Goal: Browse casually: Explore the website without a specific task or goal

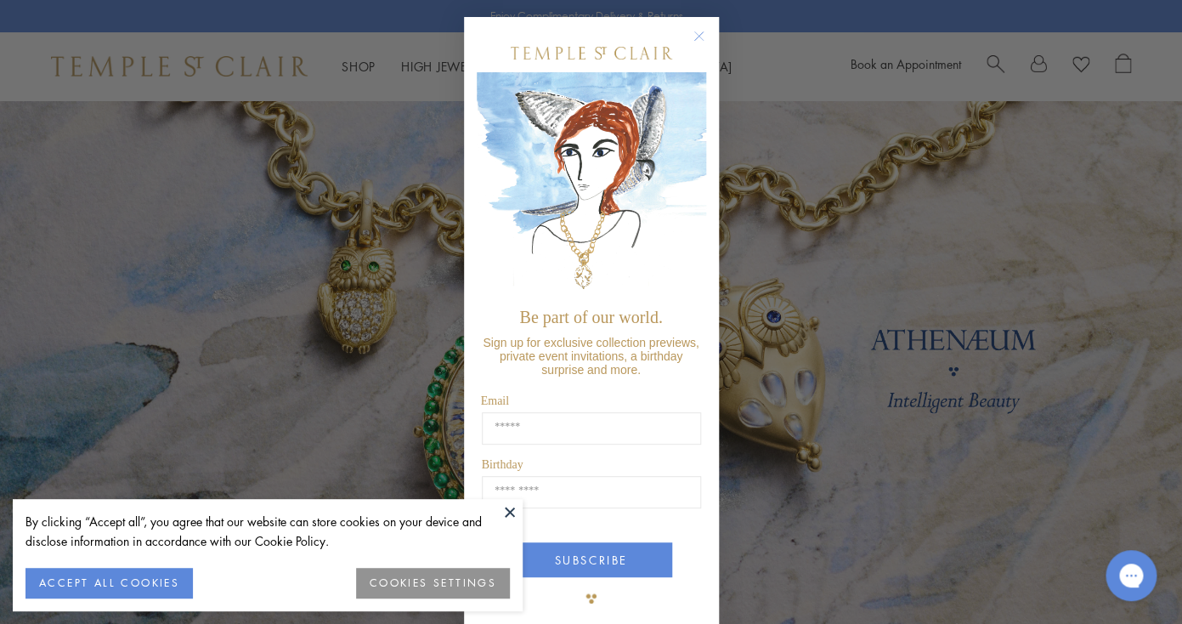
click at [155, 581] on button "ACCEPT ALL COOKIES" at bounding box center [108, 582] width 167 height 31
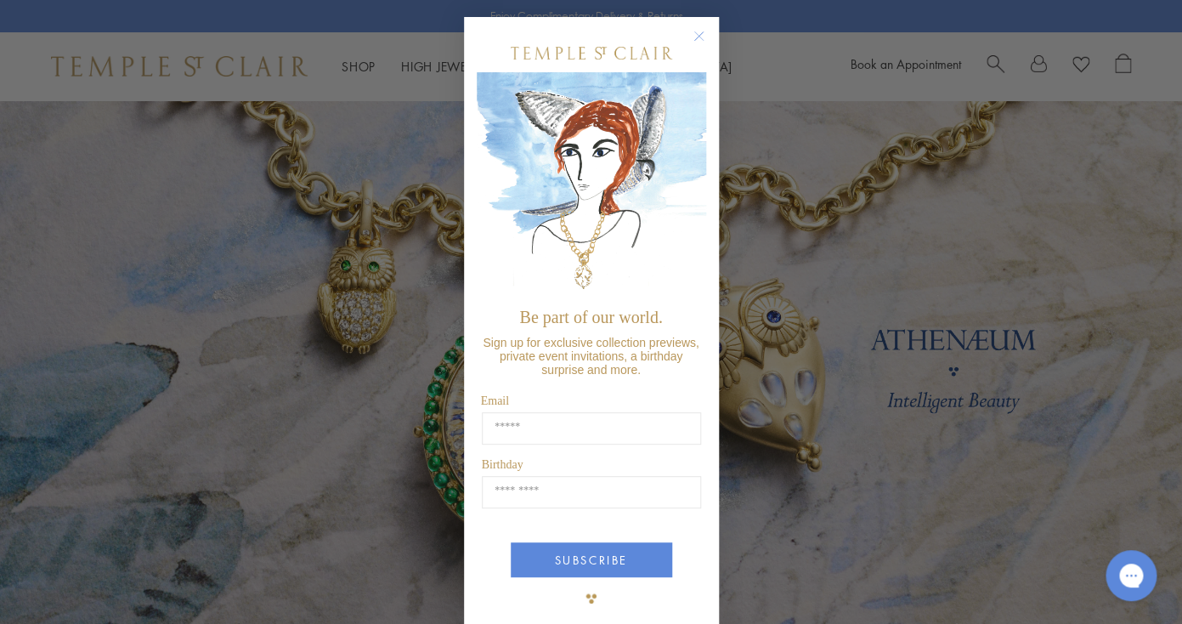
click at [691, 41] on circle "Close dialog" at bounding box center [698, 36] width 20 height 20
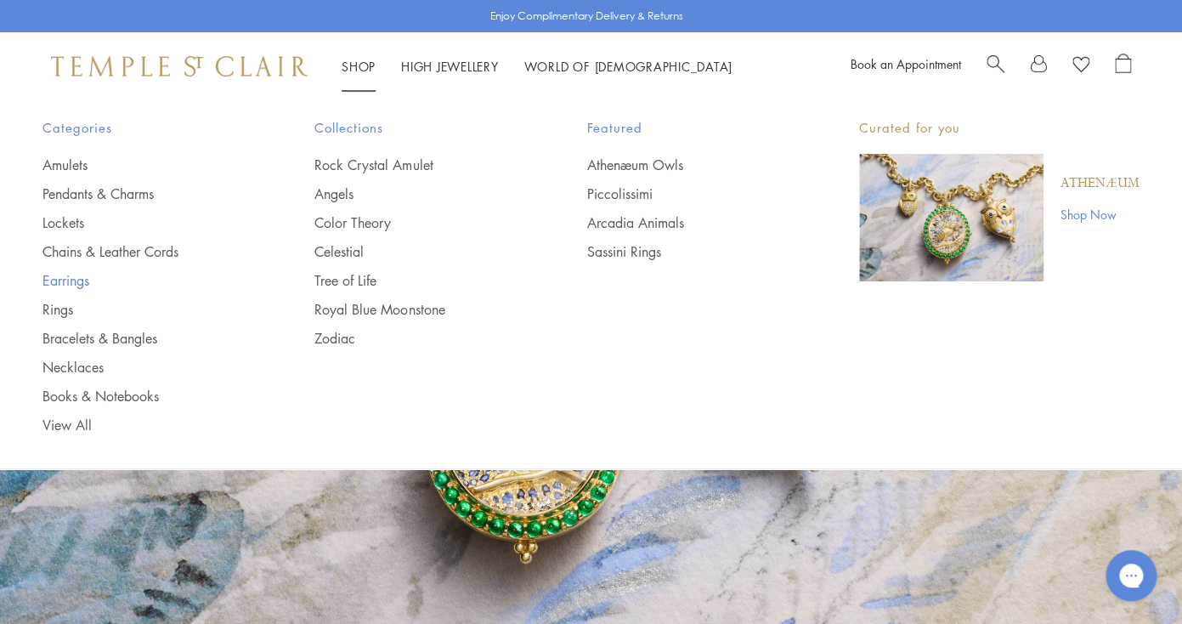
click at [58, 277] on link "Earrings" at bounding box center [144, 280] width 204 height 19
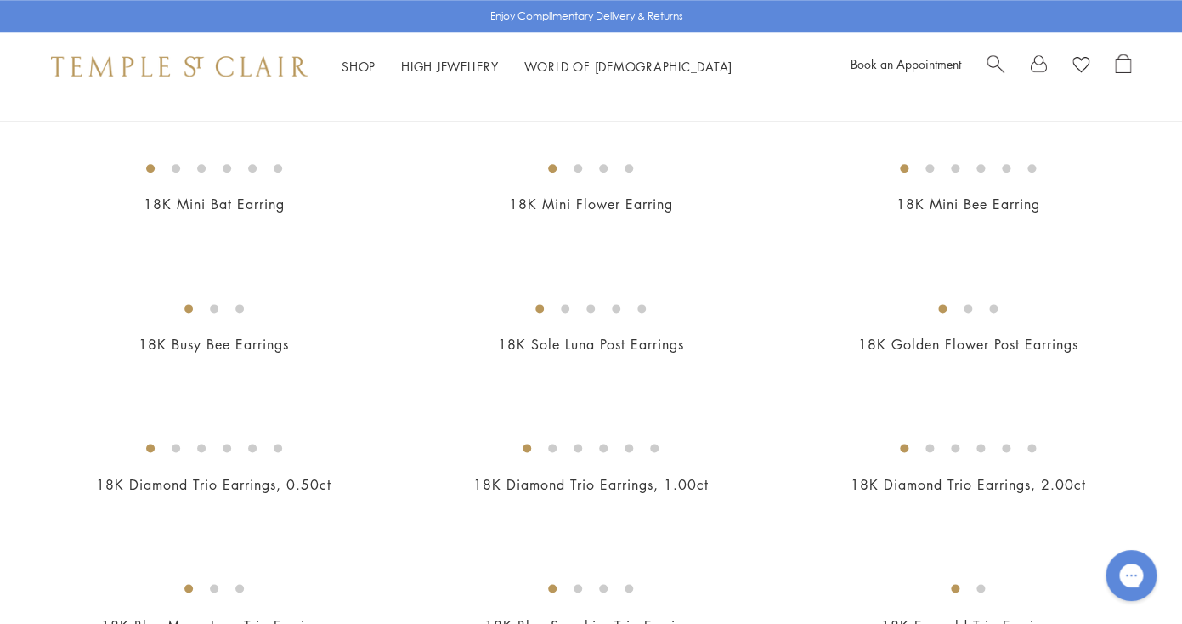
scroll to position [584, 0]
click at [0, 0] on img at bounding box center [0, 0] width 0 height 0
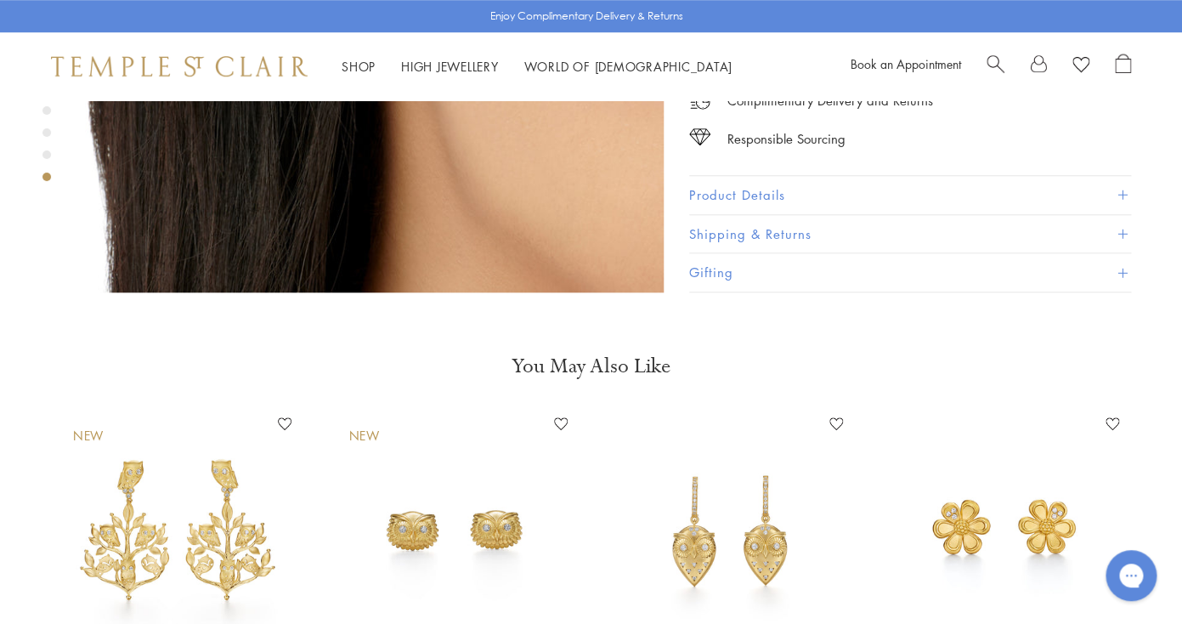
scroll to position [2812, 0]
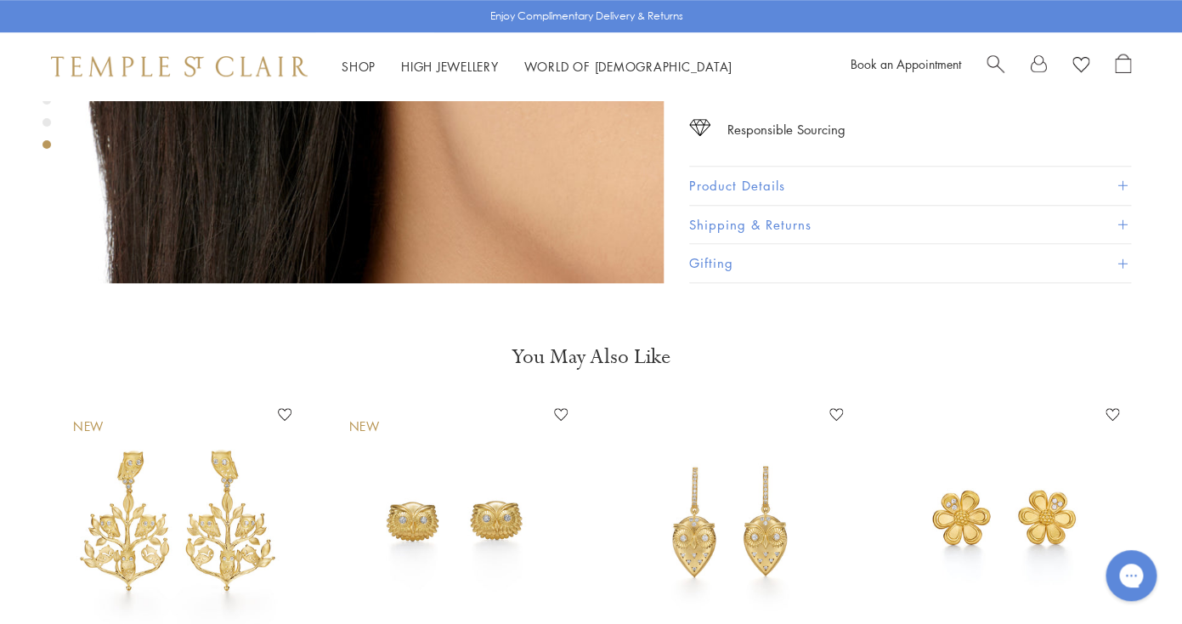
click at [454, 447] on img at bounding box center [453, 521] width 242 height 242
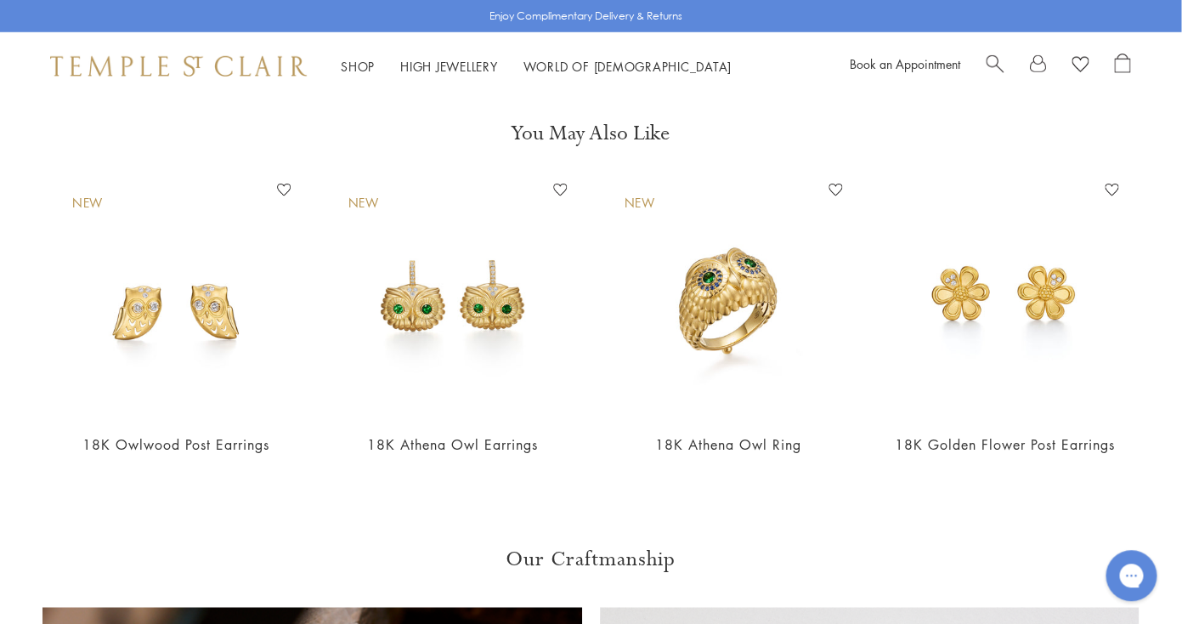
scroll to position [1827, 0]
click at [1002, 291] on img at bounding box center [1005, 298] width 242 height 242
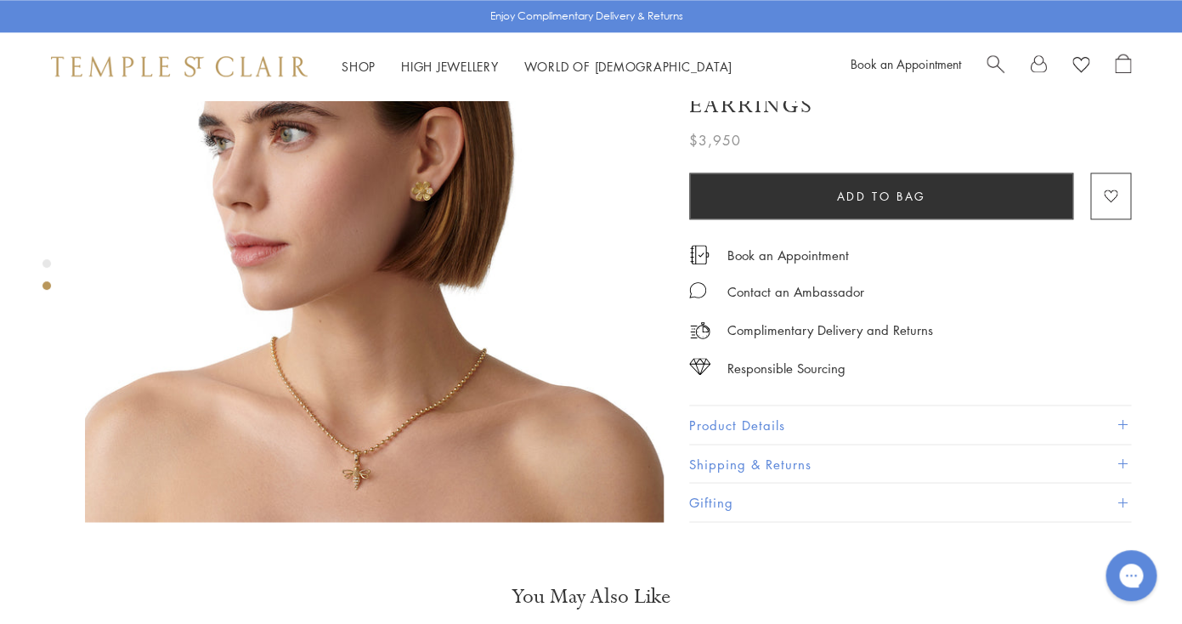
scroll to position [759, 0]
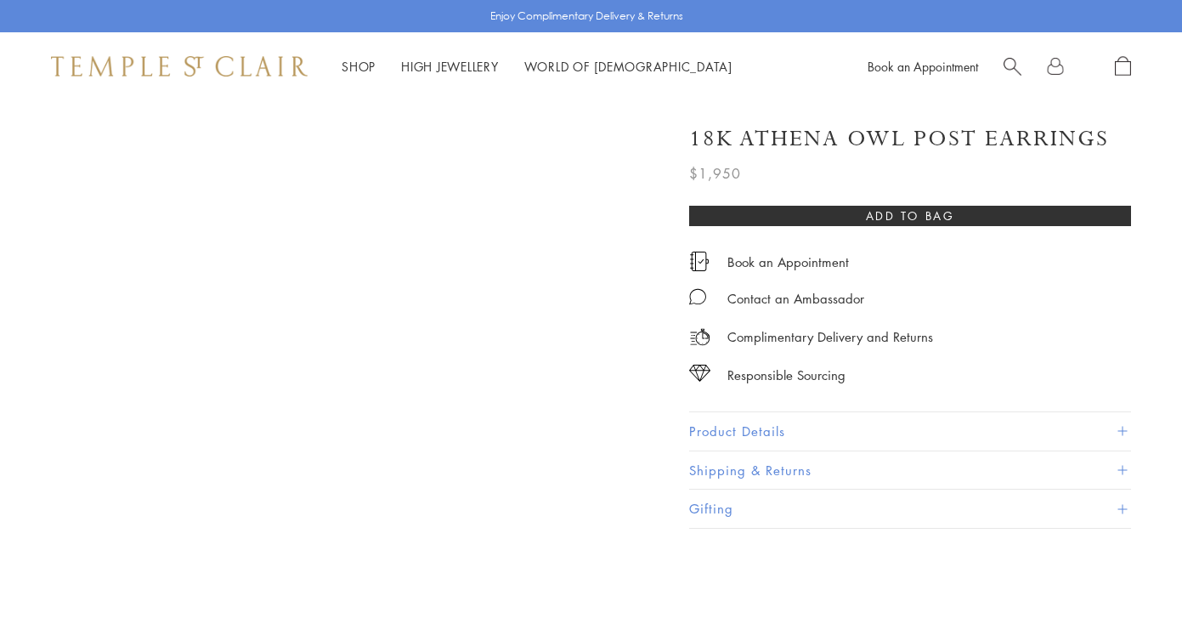
scroll to position [1827, 0]
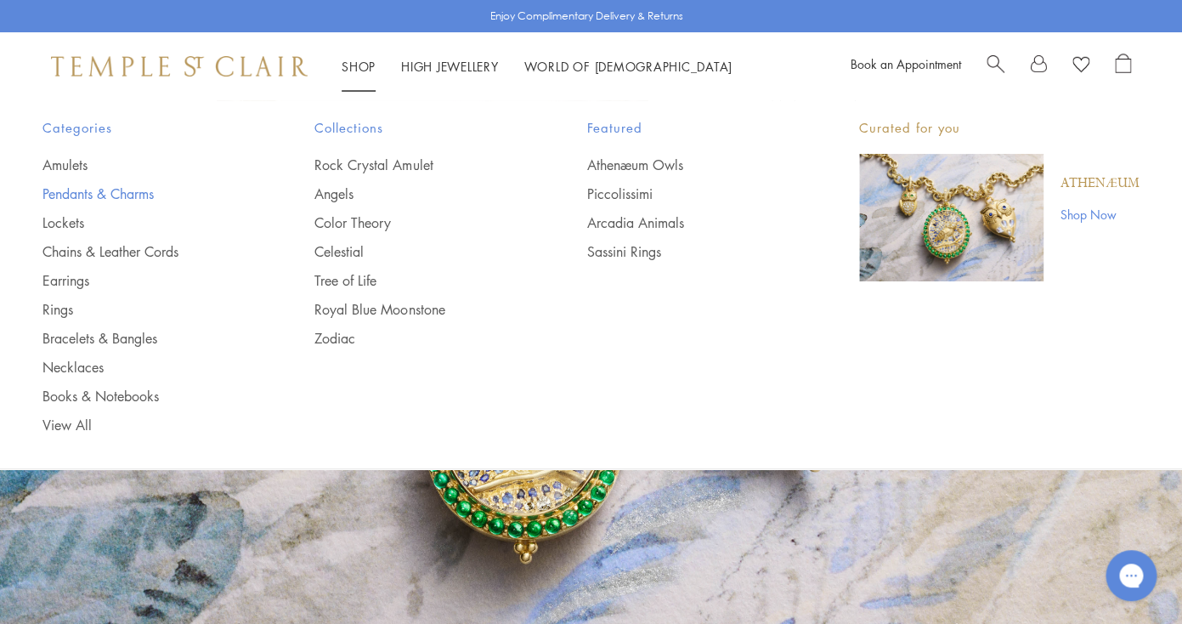
click at [87, 194] on link "Pendants & Charms" at bounding box center [144, 193] width 204 height 19
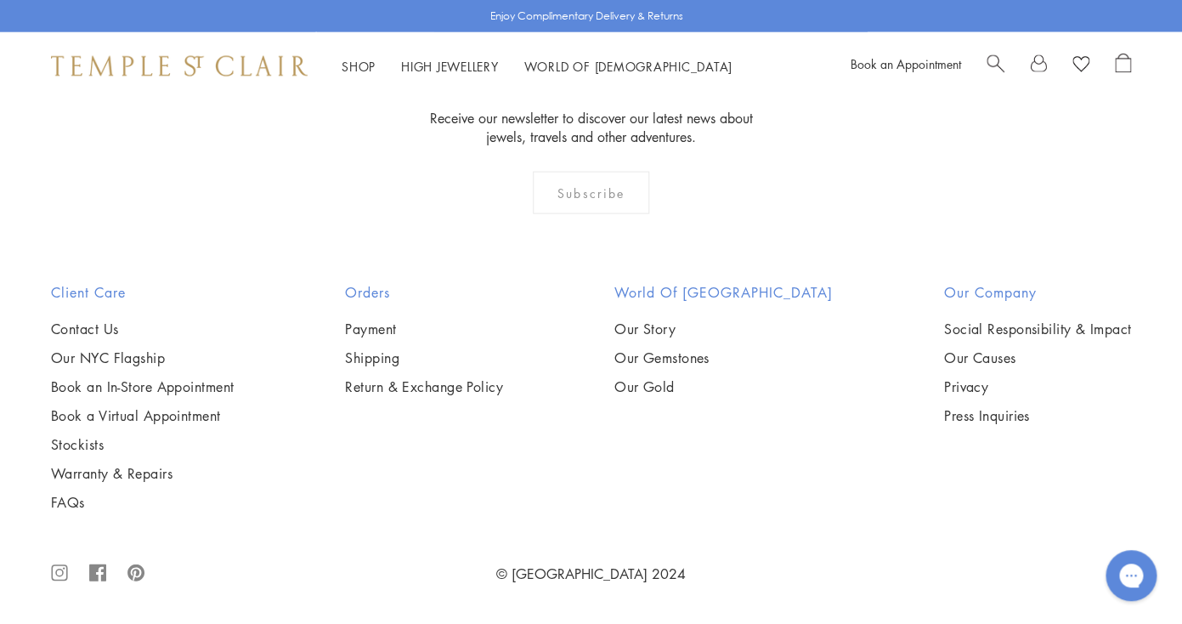
scroll to position [7489, 0]
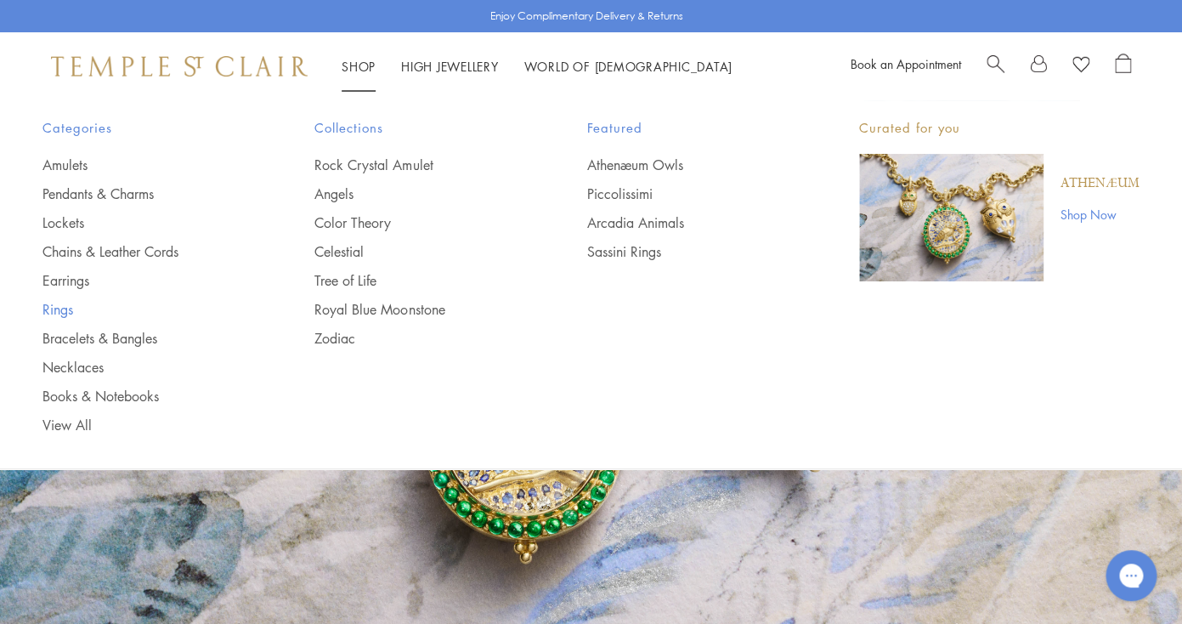
click at [54, 313] on link "Rings" at bounding box center [144, 309] width 204 height 19
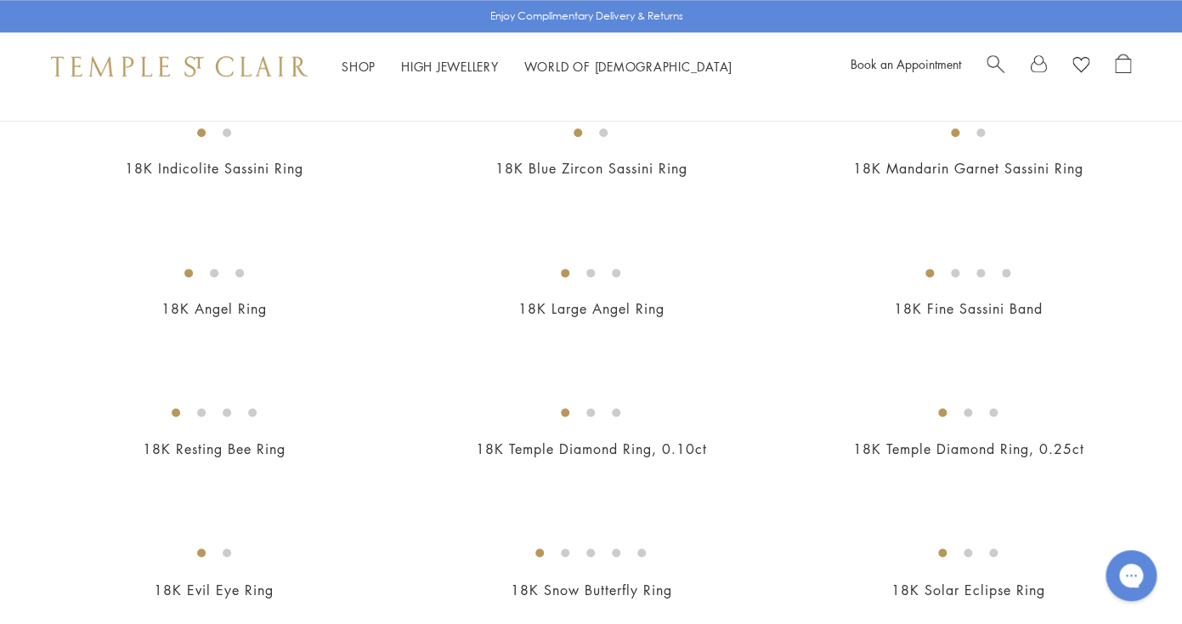
scroll to position [624, 0]
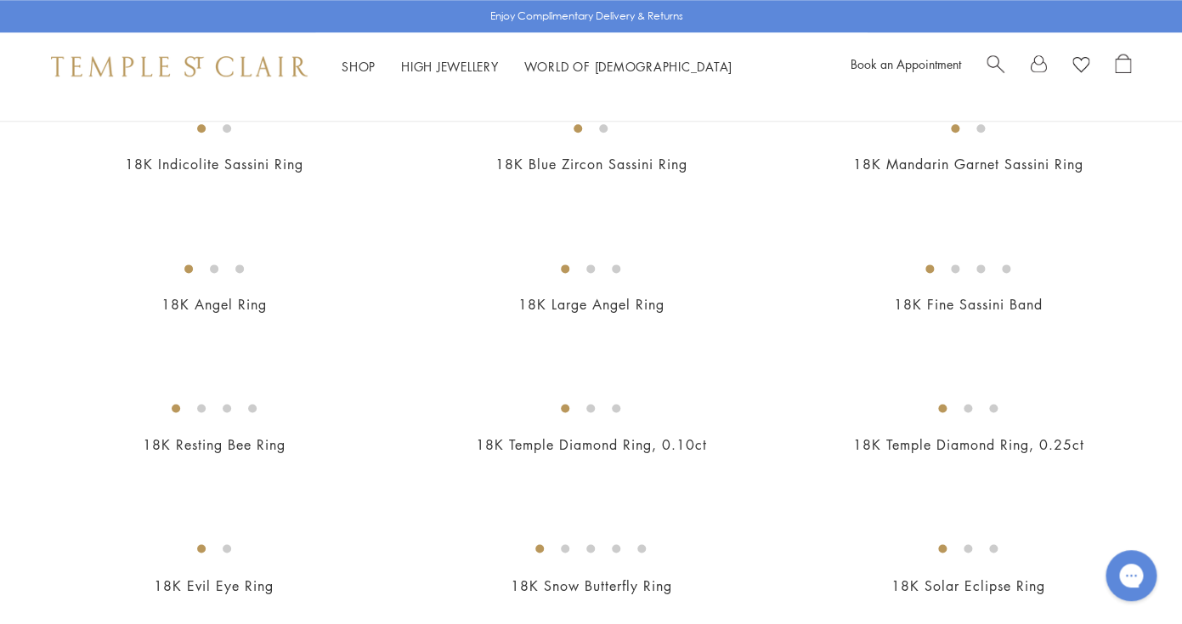
click at [0, 0] on img at bounding box center [0, 0] width 0 height 0
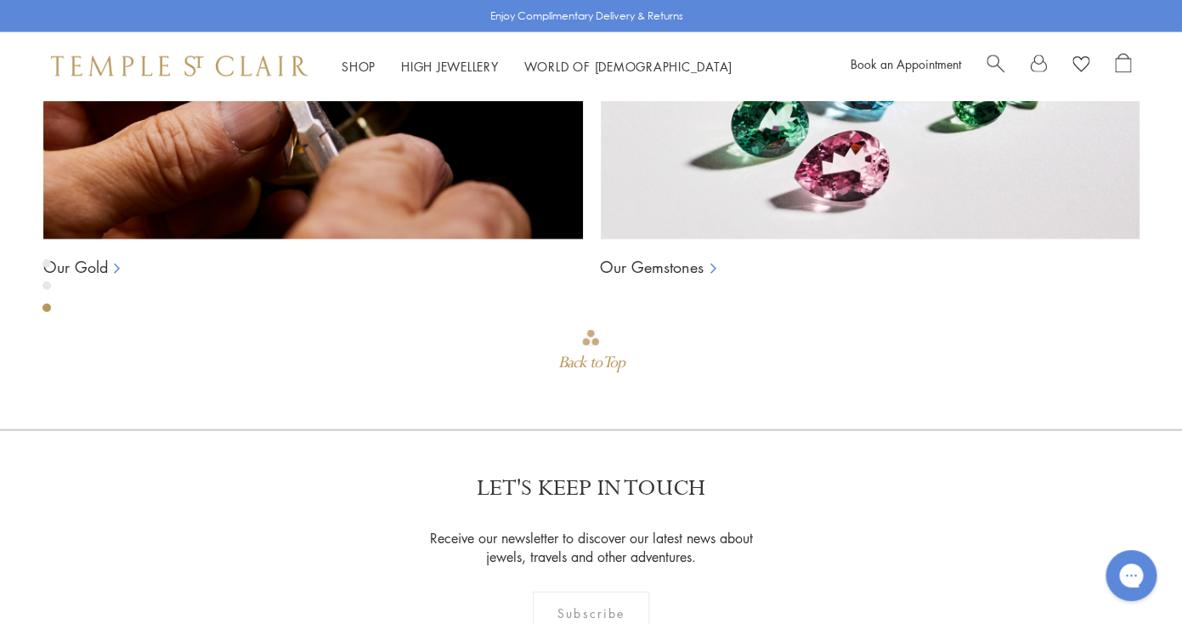
scroll to position [1317, 1]
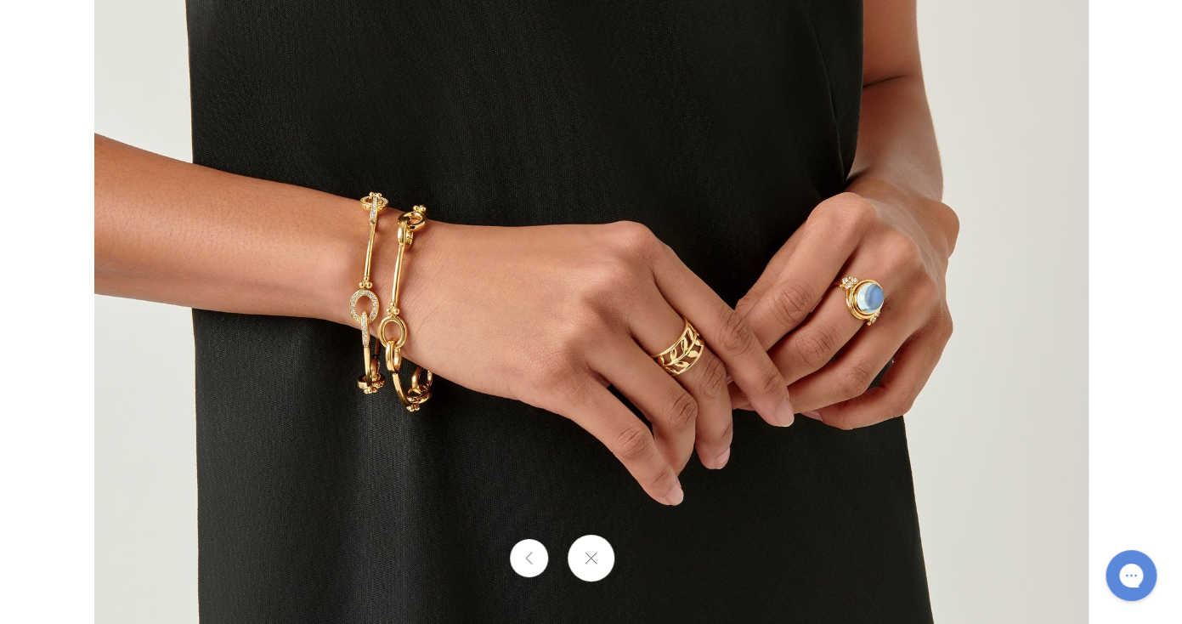
click at [669, 354] on img at bounding box center [591, 312] width 994 height 994
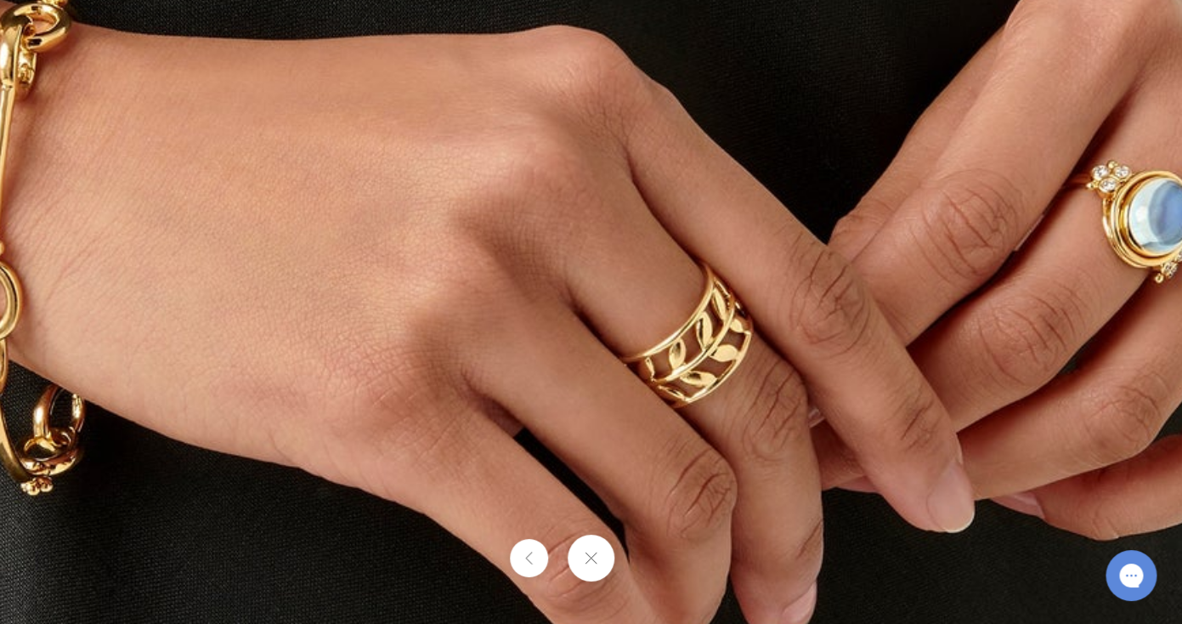
click at [1020, 215] on img at bounding box center [475, 249] width 2447 height 2447
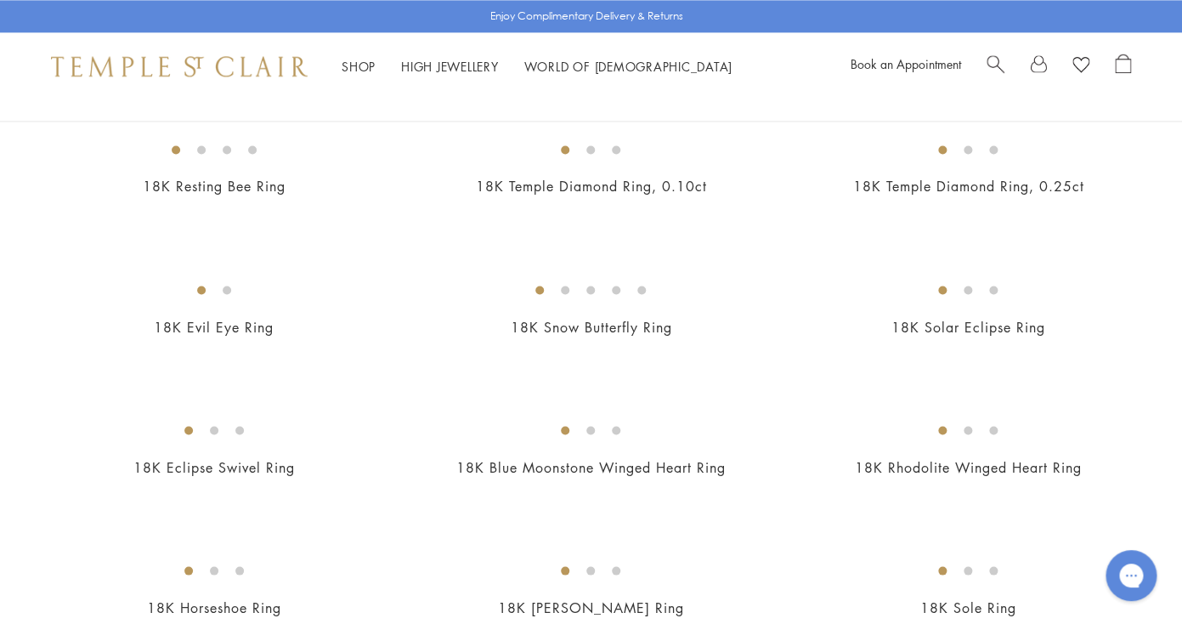
scroll to position [1234, 0]
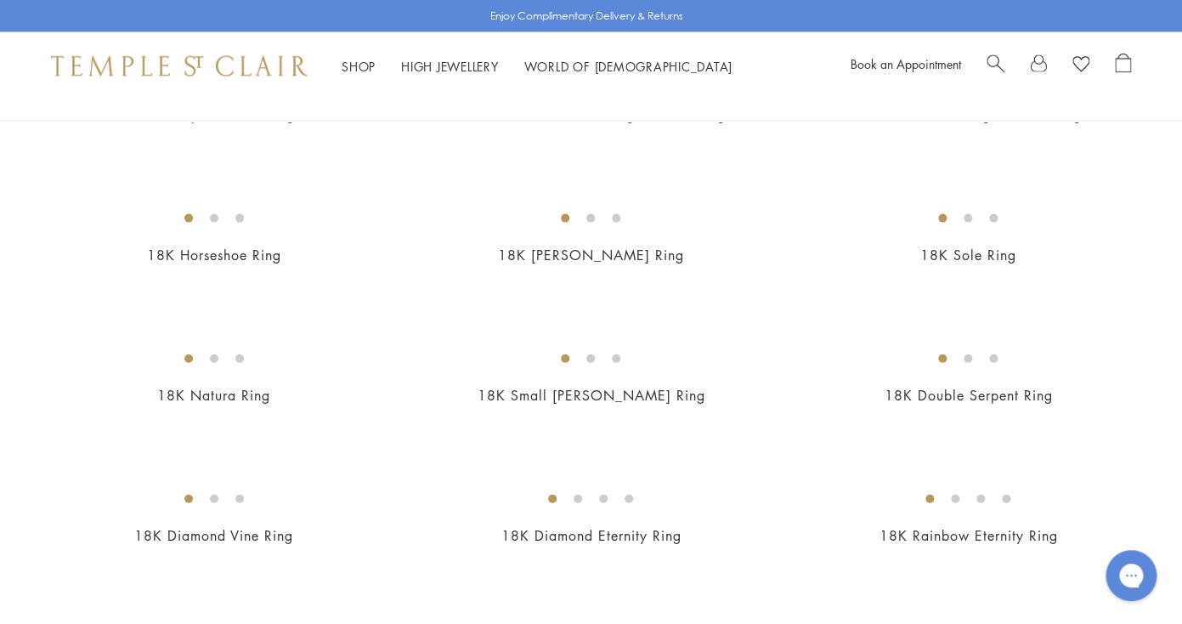
click at [0, 0] on img at bounding box center [0, 0] width 0 height 0
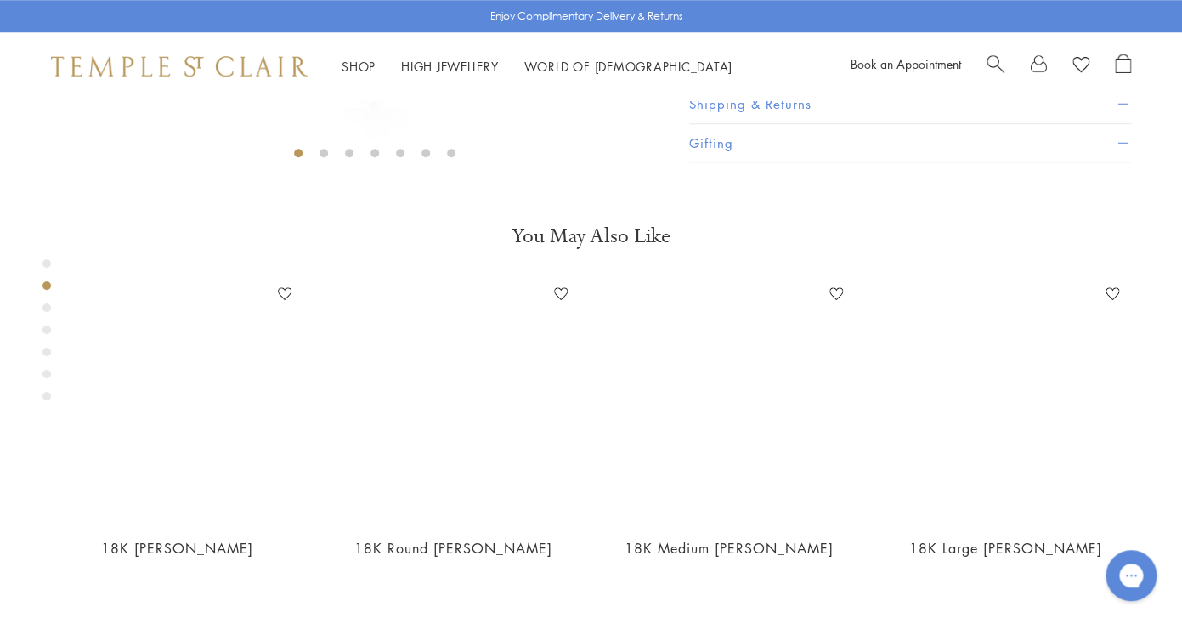
scroll to position [515, 0]
click at [720, 81] on button "Product Details" at bounding box center [910, 61] width 442 height 38
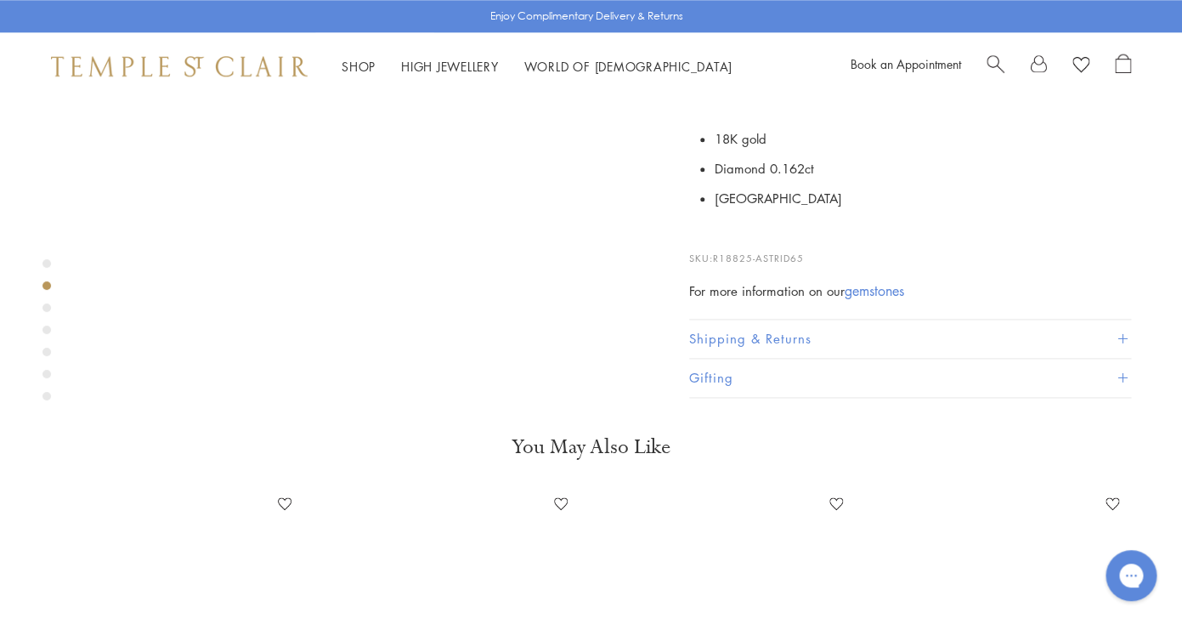
scroll to position [654, 0]
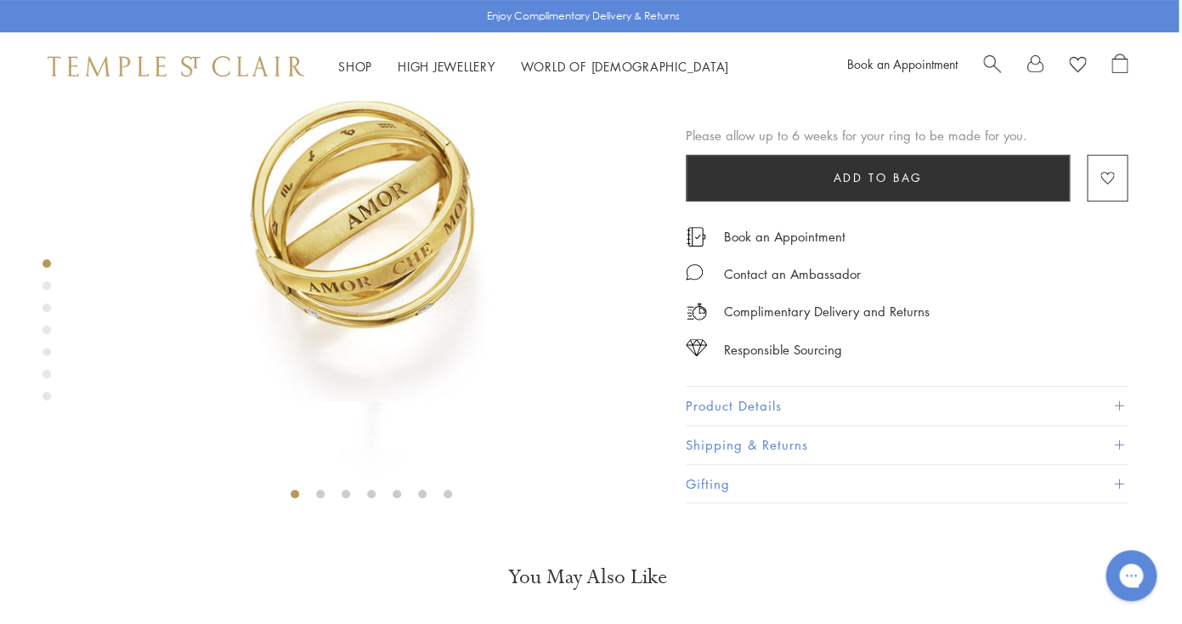
scroll to position [0, 3]
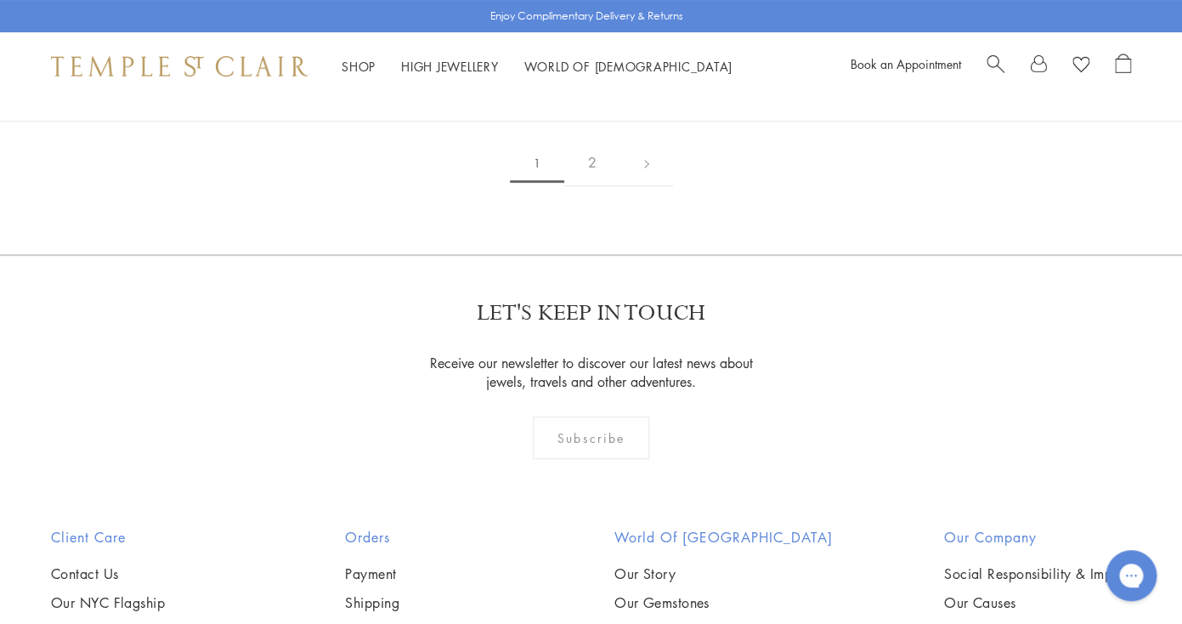
scroll to position [2487, 0]
click at [0, 0] on img at bounding box center [0, 0] width 0 height 0
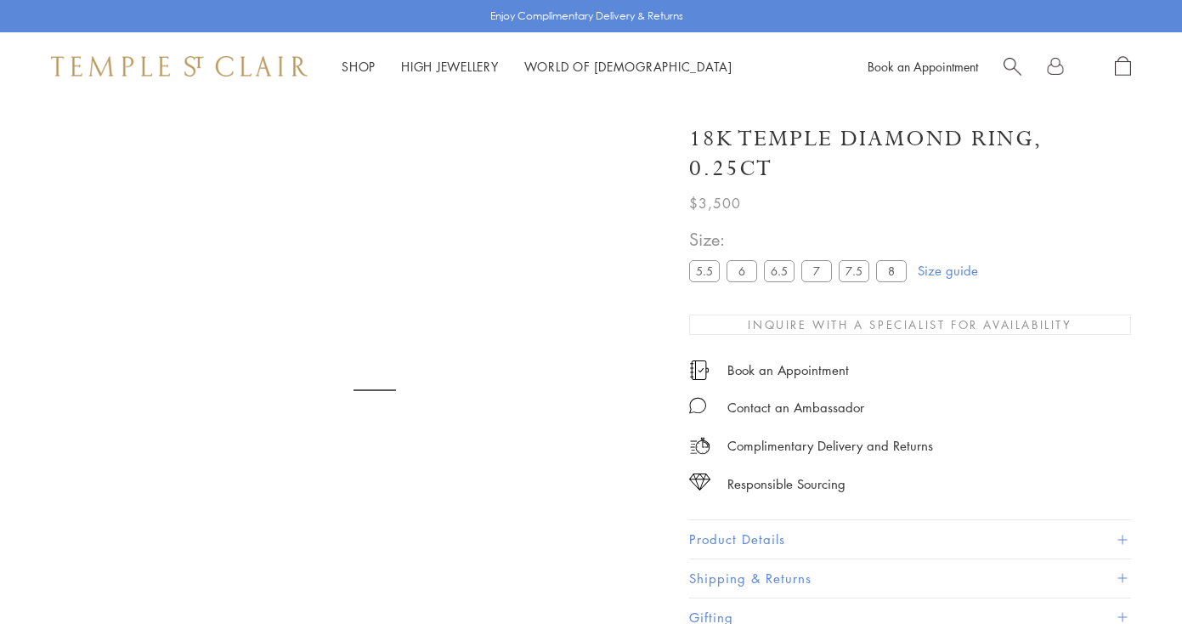
scroll to position [0, 3]
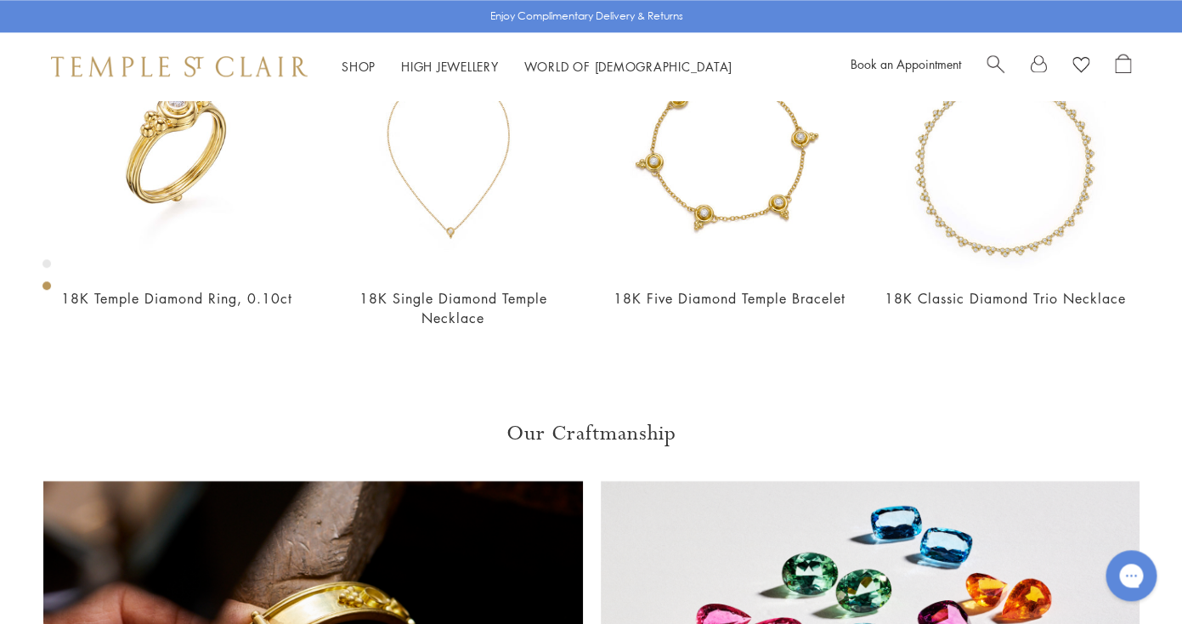
scroll to position [760, 0]
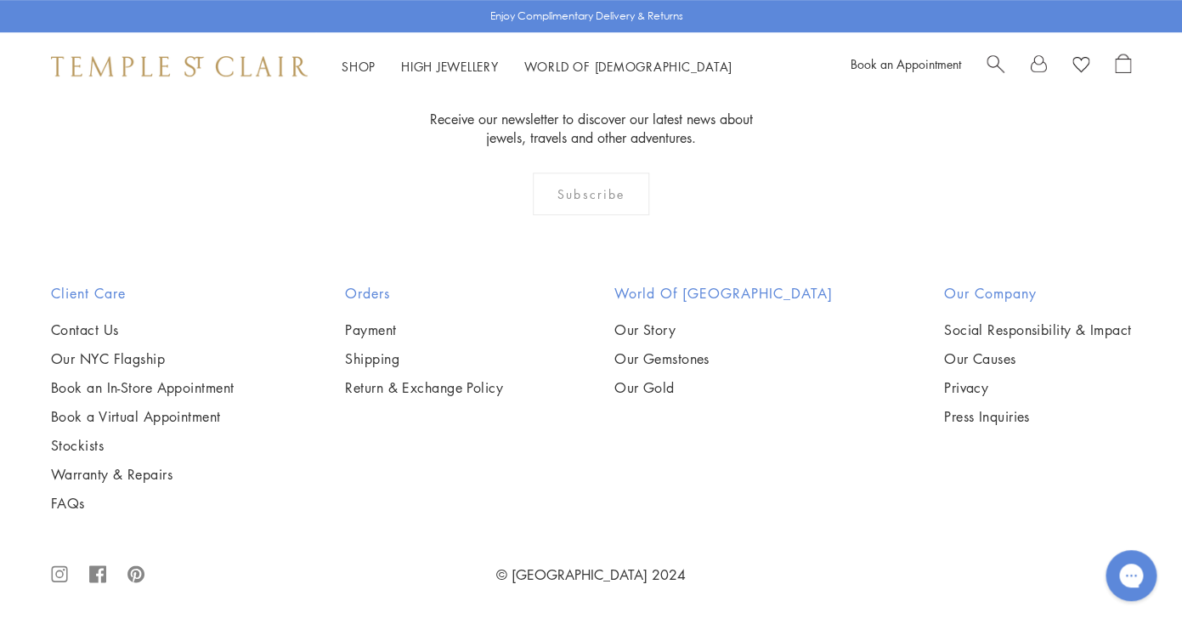
scroll to position [7432, 0]
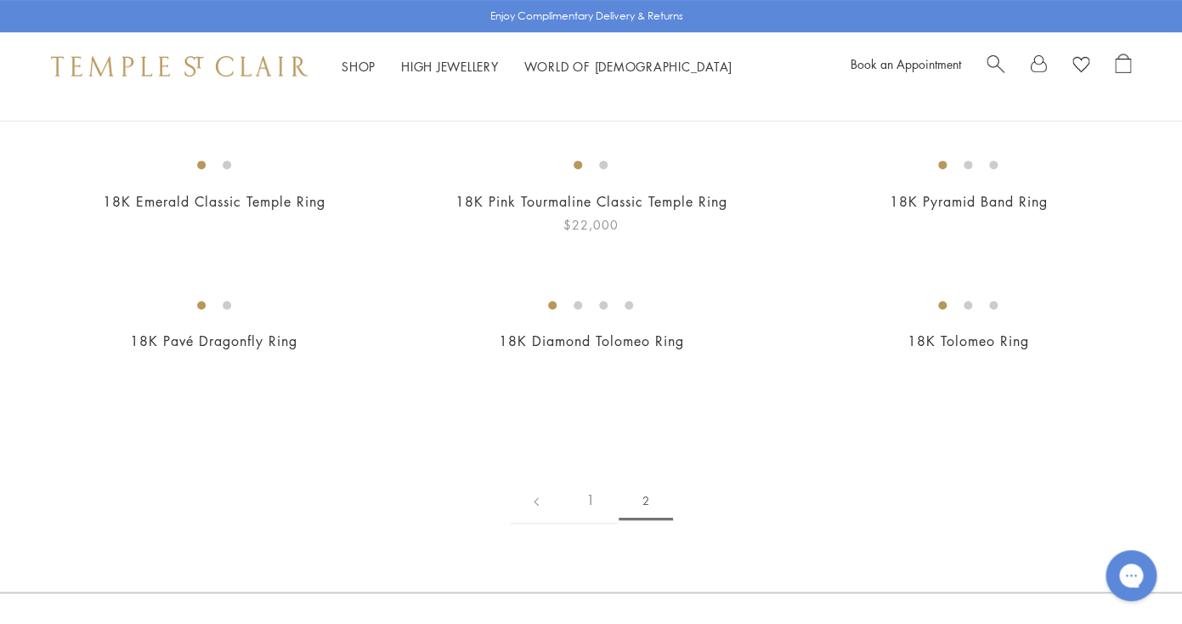
scroll to position [170, 0]
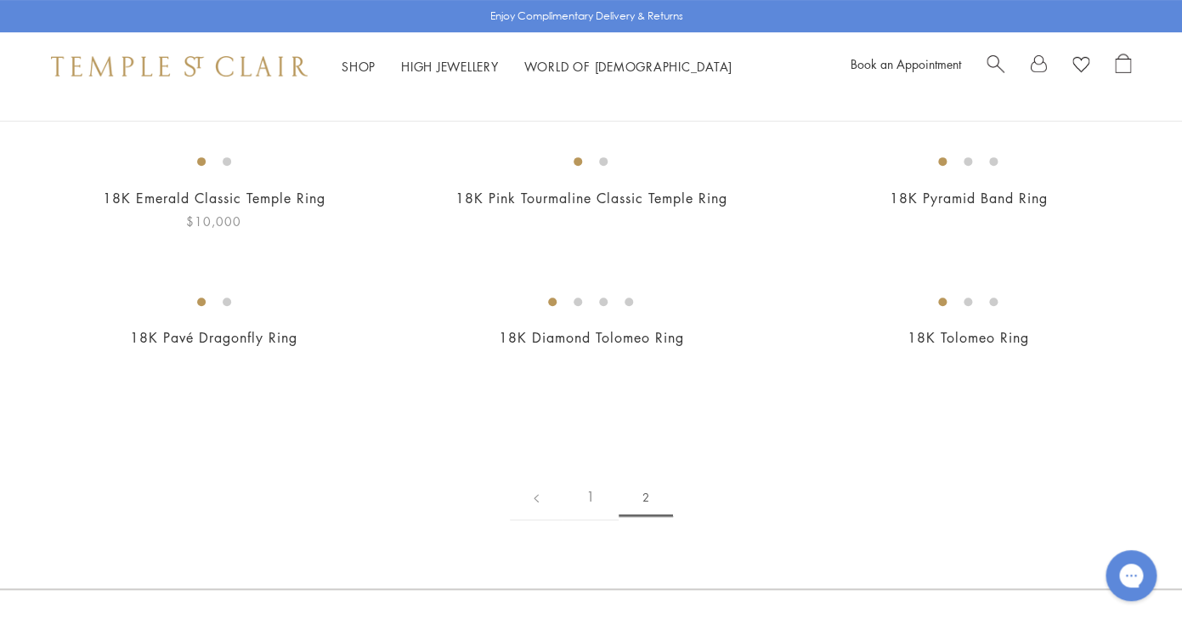
click at [297, 207] on link "18K Emerald Classic Temple Ring" at bounding box center [214, 198] width 223 height 19
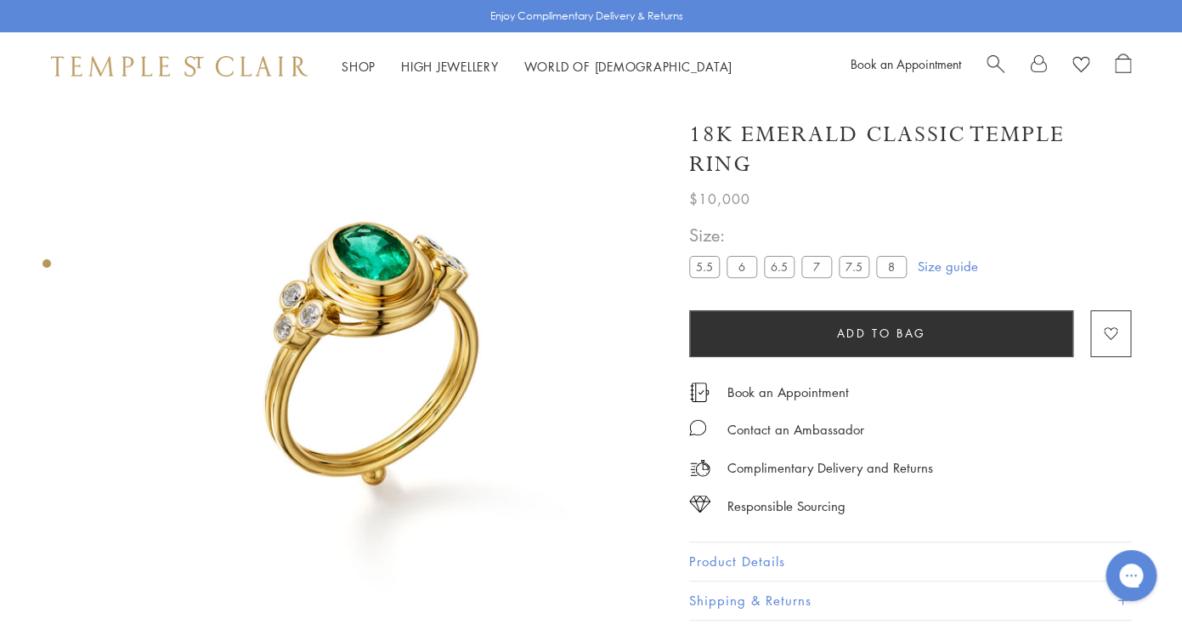
scroll to position [10, 0]
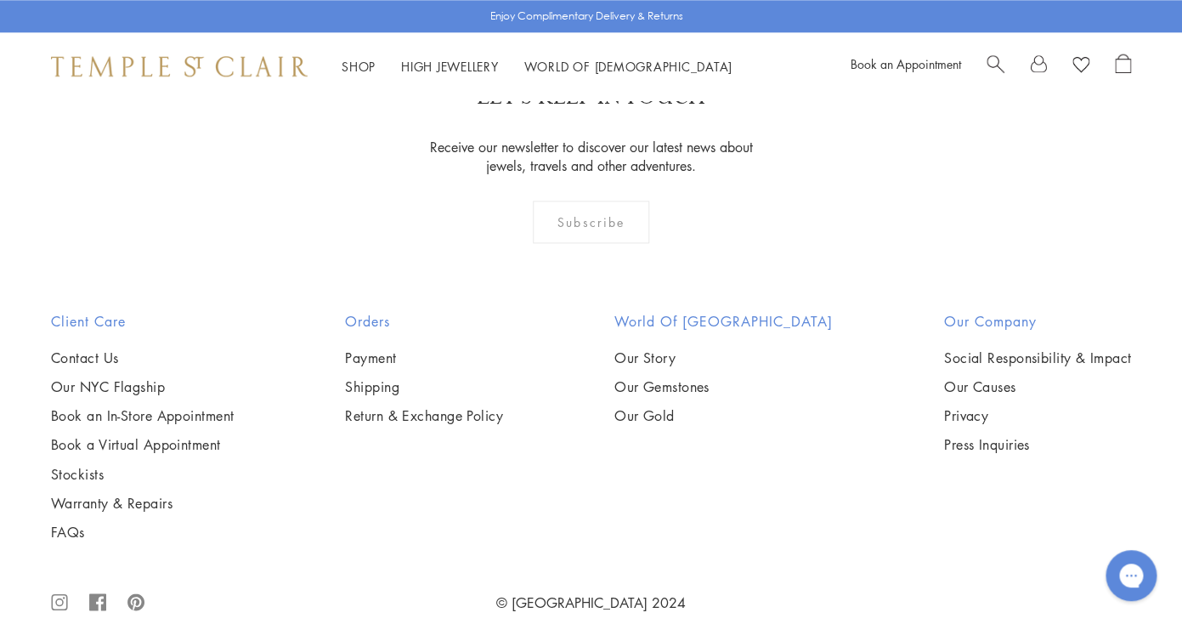
scroll to position [725, 0]
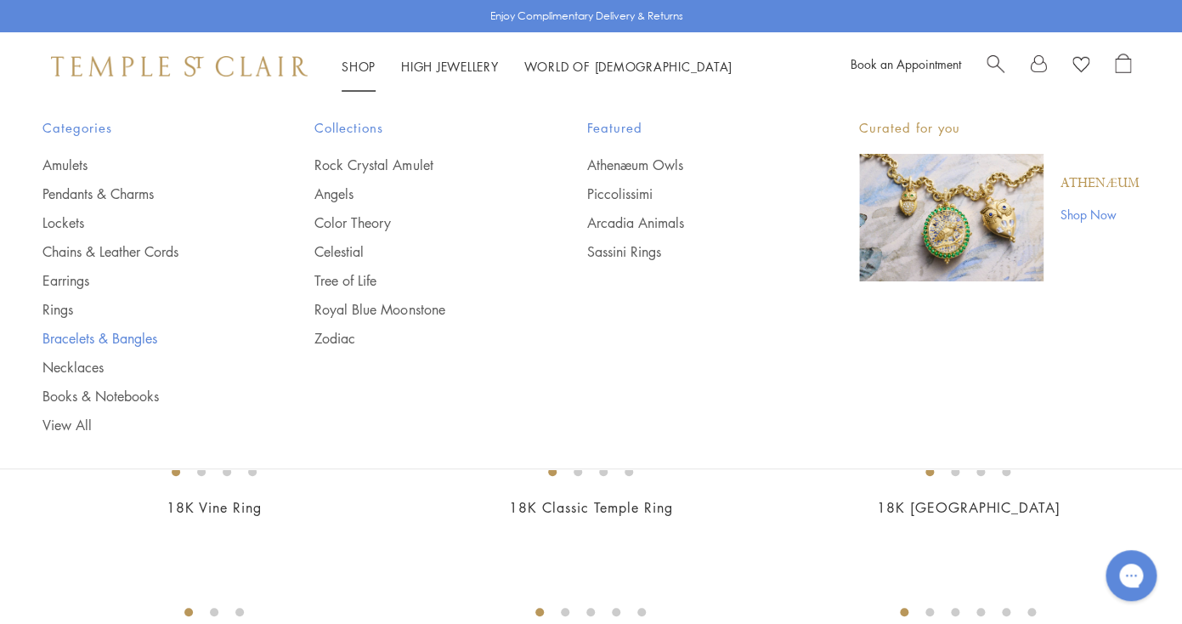
click at [75, 339] on link "Bracelets & Bangles" at bounding box center [144, 338] width 204 height 19
click at [83, 255] on link "Chains & Leather Cords" at bounding box center [144, 251] width 204 height 19
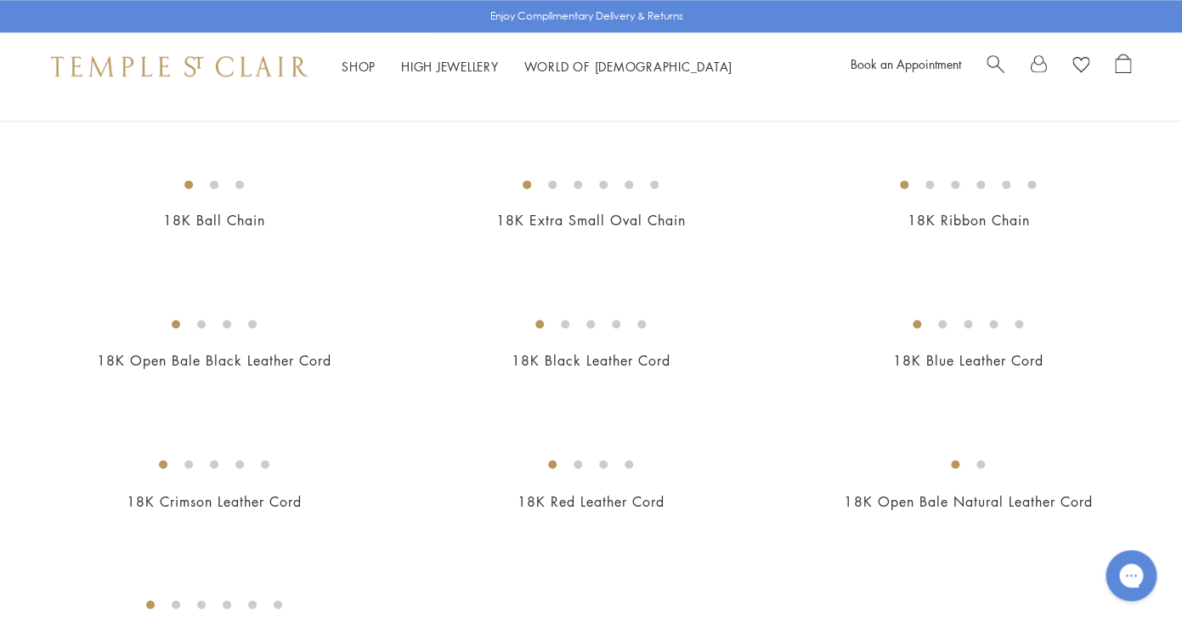
scroll to position [686, 0]
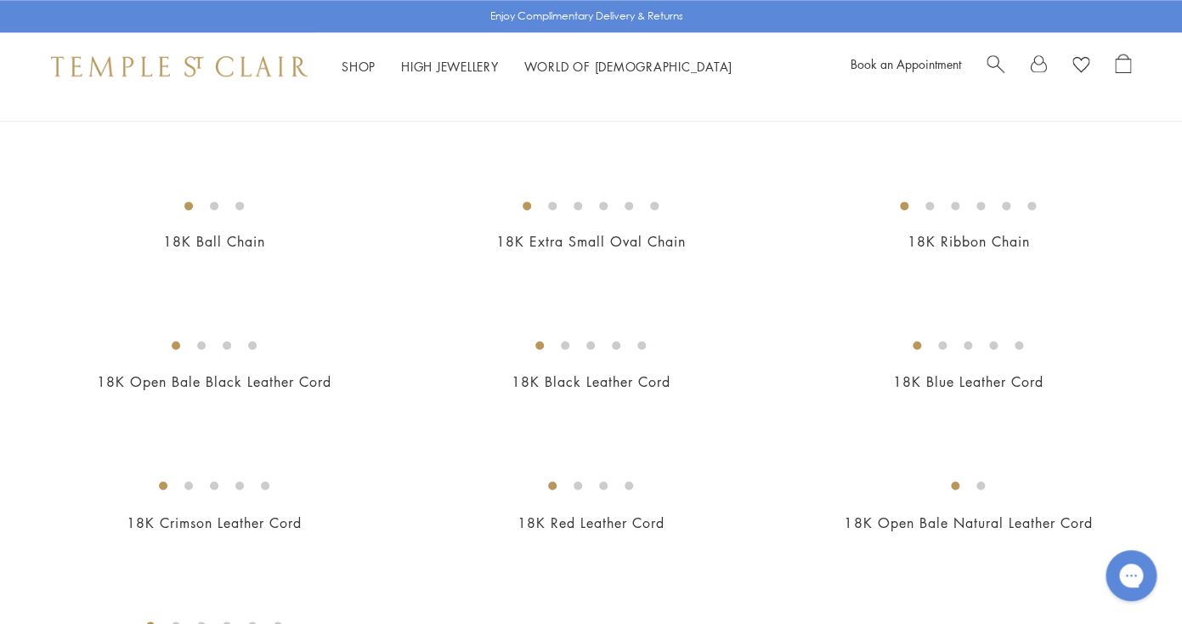
click at [0, 0] on img at bounding box center [0, 0] width 0 height 0
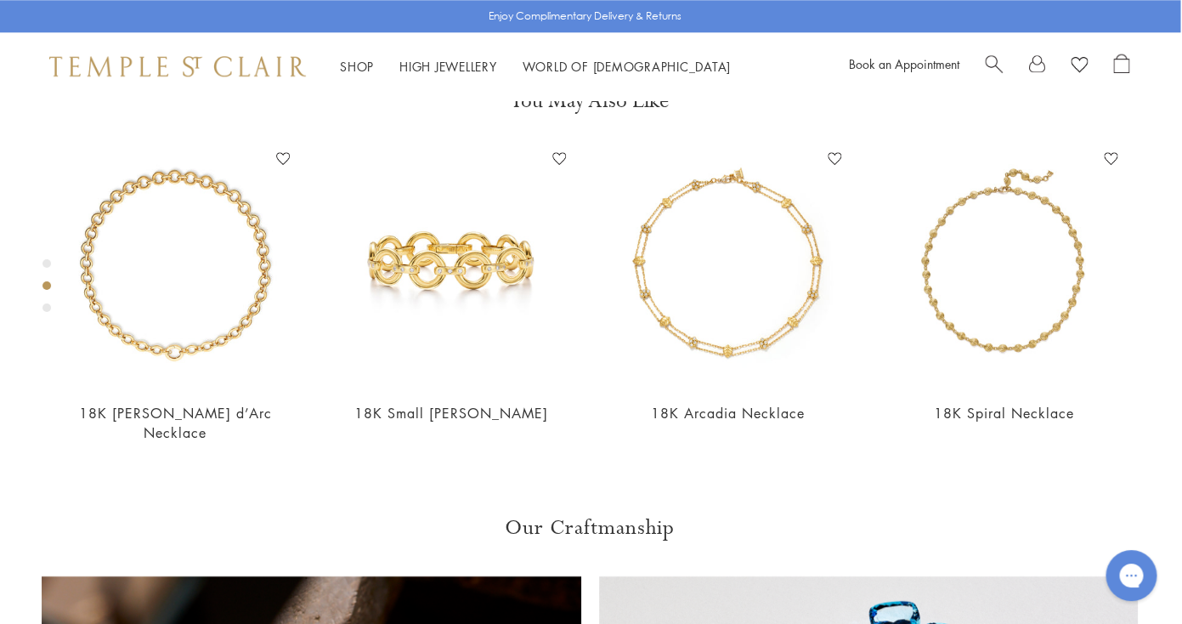
scroll to position [649, 2]
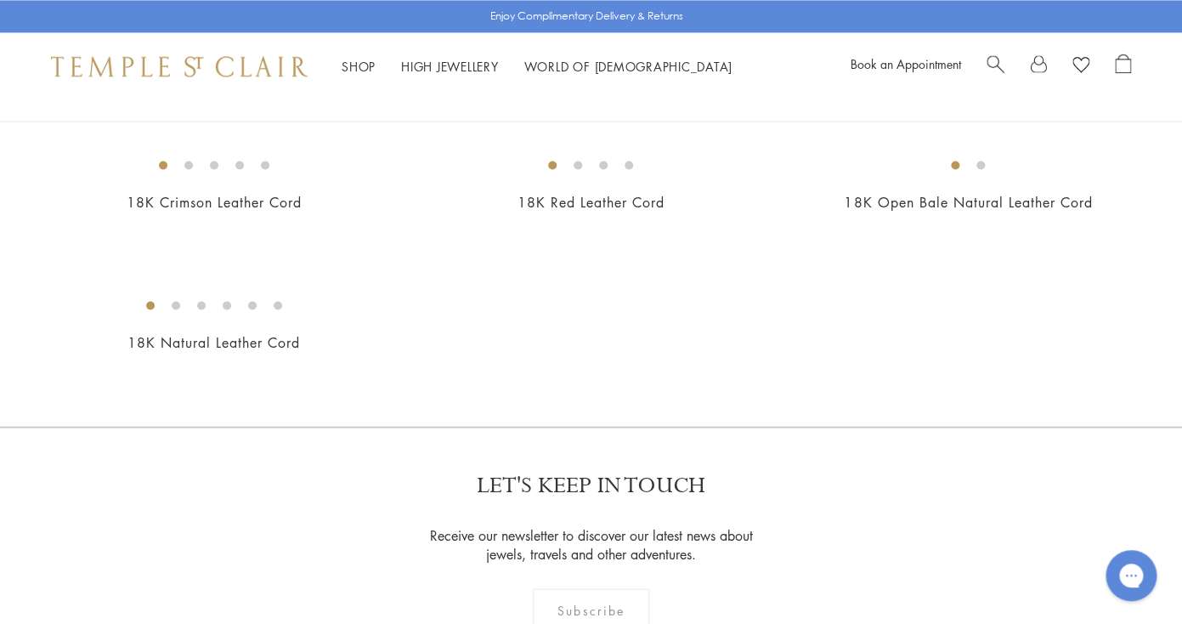
scroll to position [1236, 0]
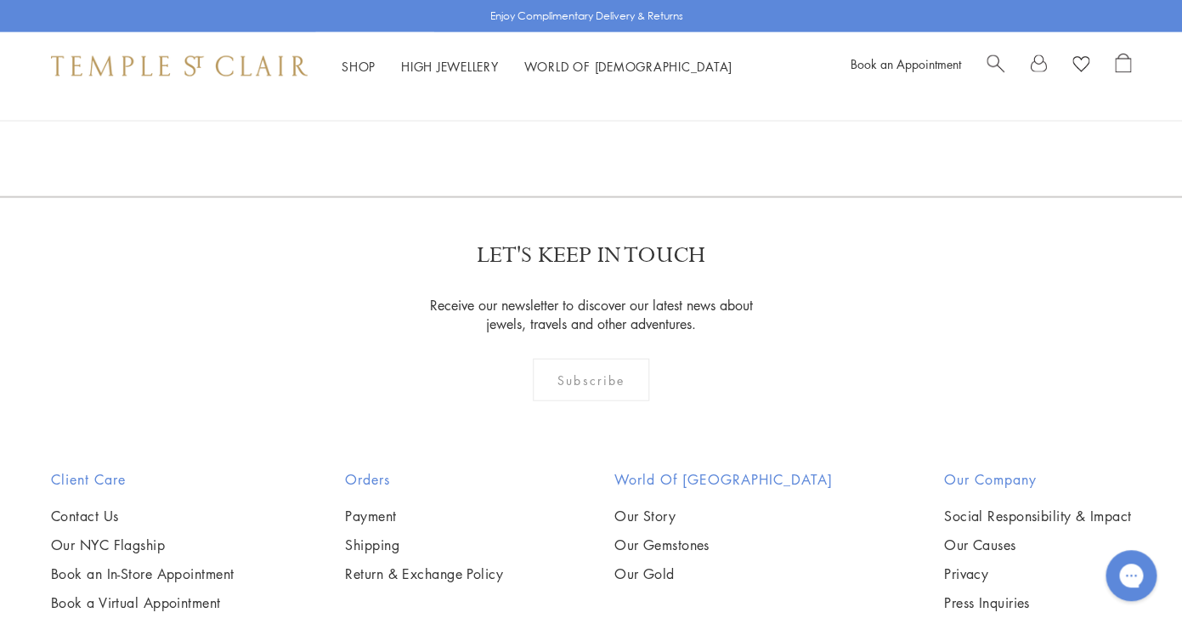
click at [0, 0] on img at bounding box center [0, 0] width 0 height 0
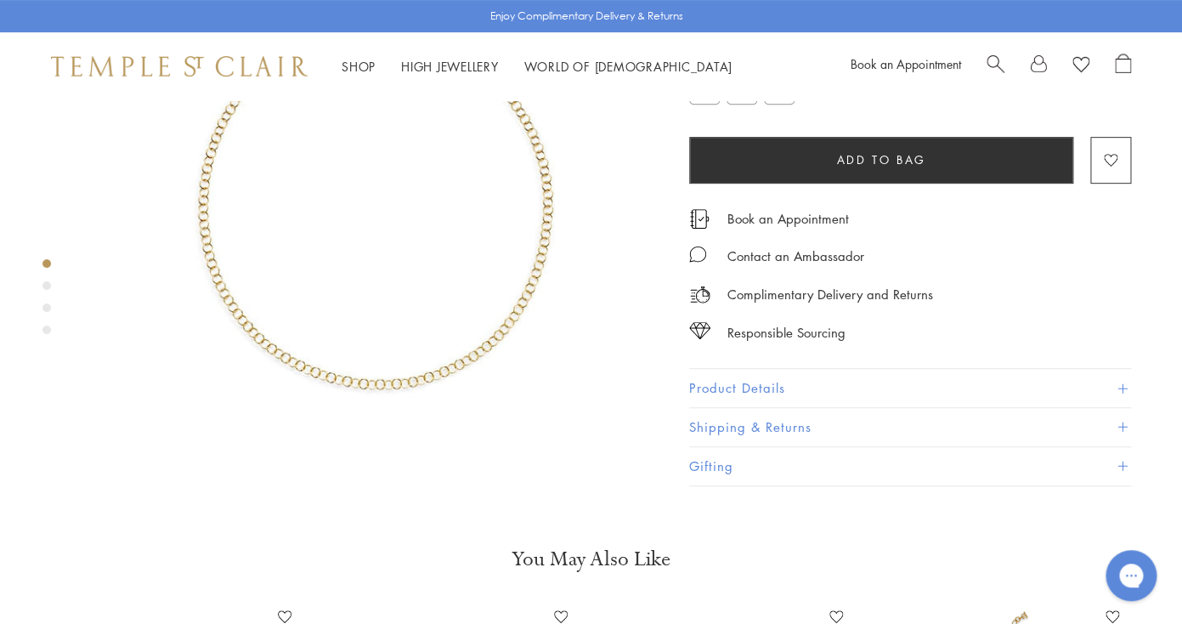
scroll to position [126, 0]
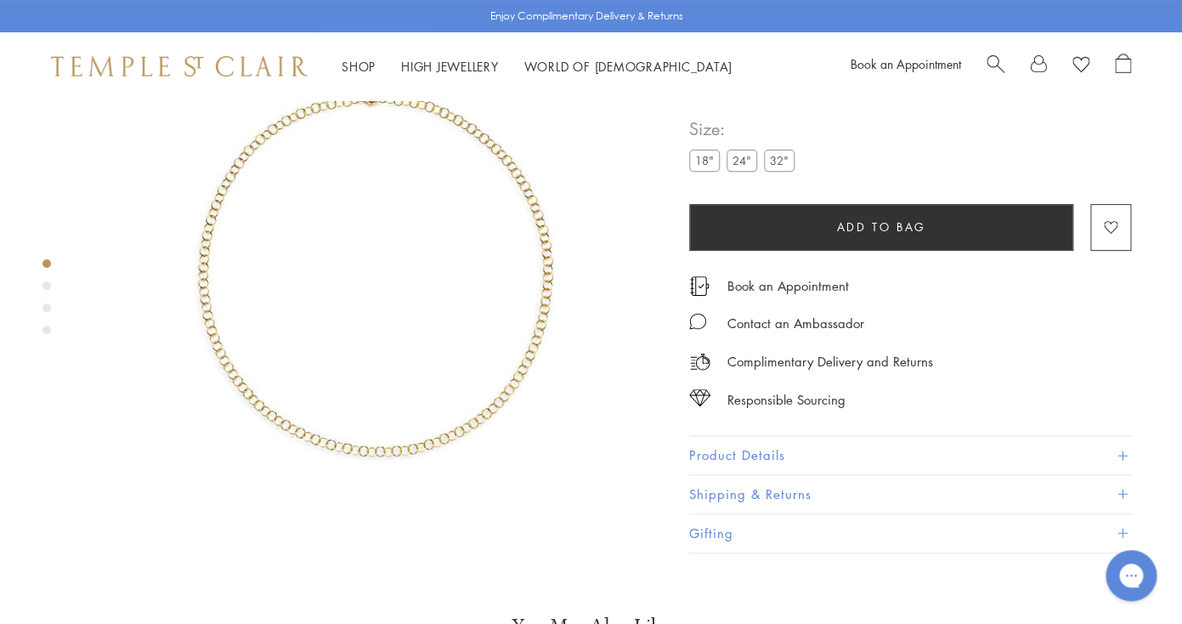
click at [49, 287] on div "Product gallery navigation" at bounding box center [46, 285] width 8 height 8
click at [49, 306] on div "Product gallery navigation" at bounding box center [46, 307] width 8 height 8
click at [49, 331] on div "Product gallery navigation" at bounding box center [46, 329] width 8 height 8
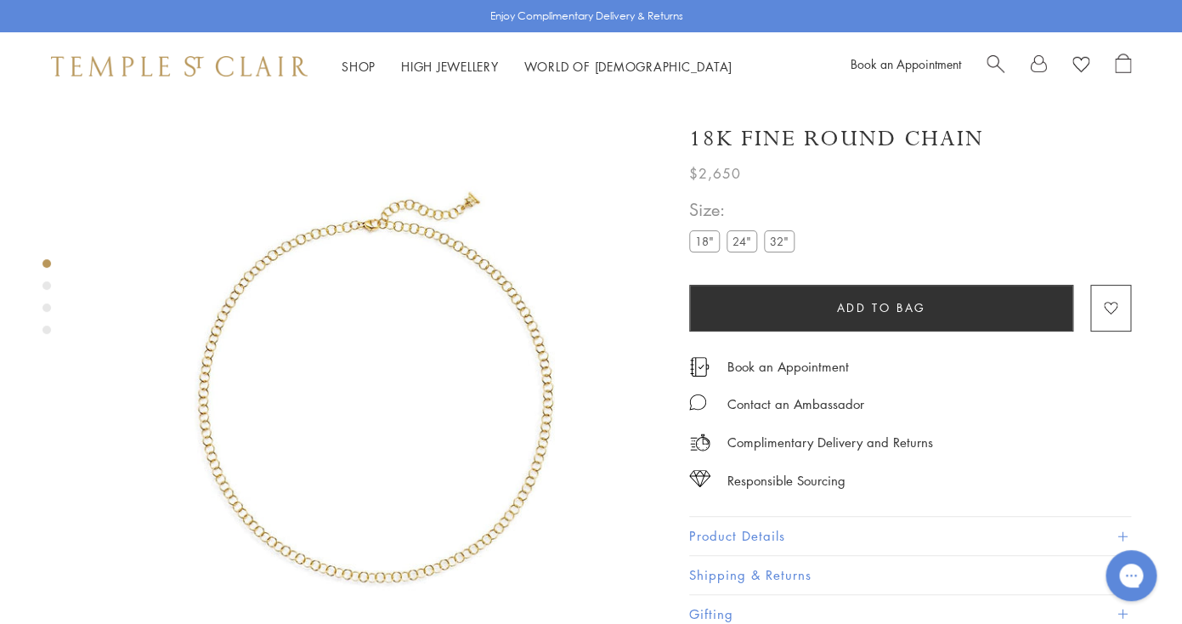
scroll to position [126, 0]
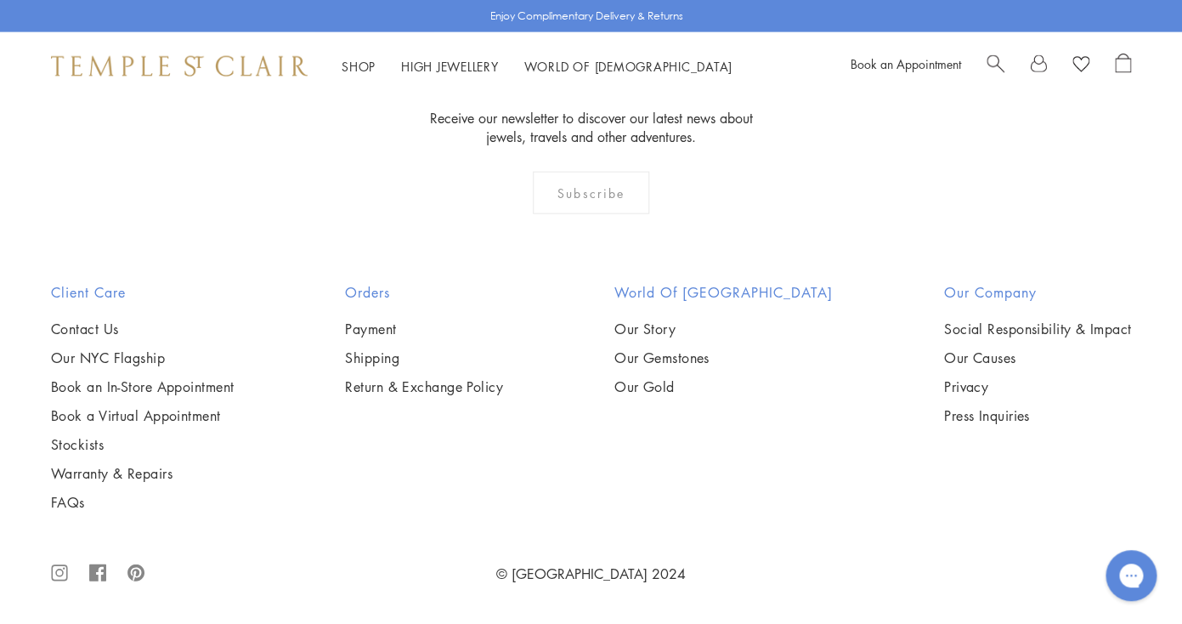
scroll to position [1894, 0]
click at [0, 0] on img at bounding box center [0, 0] width 0 height 0
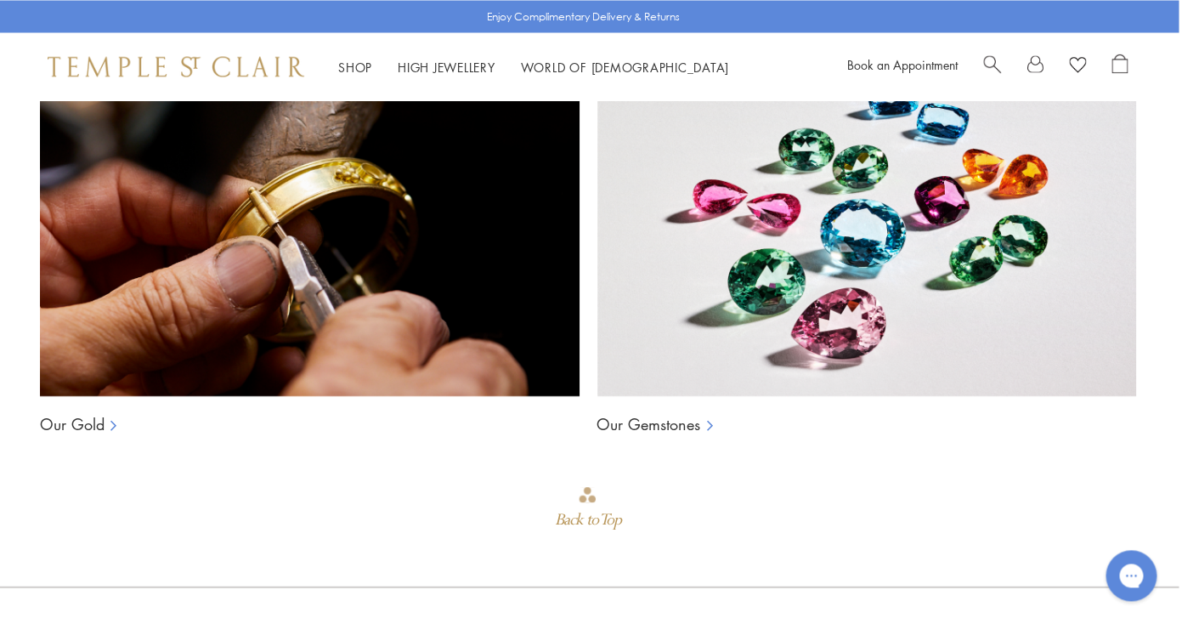
scroll to position [1243, 3]
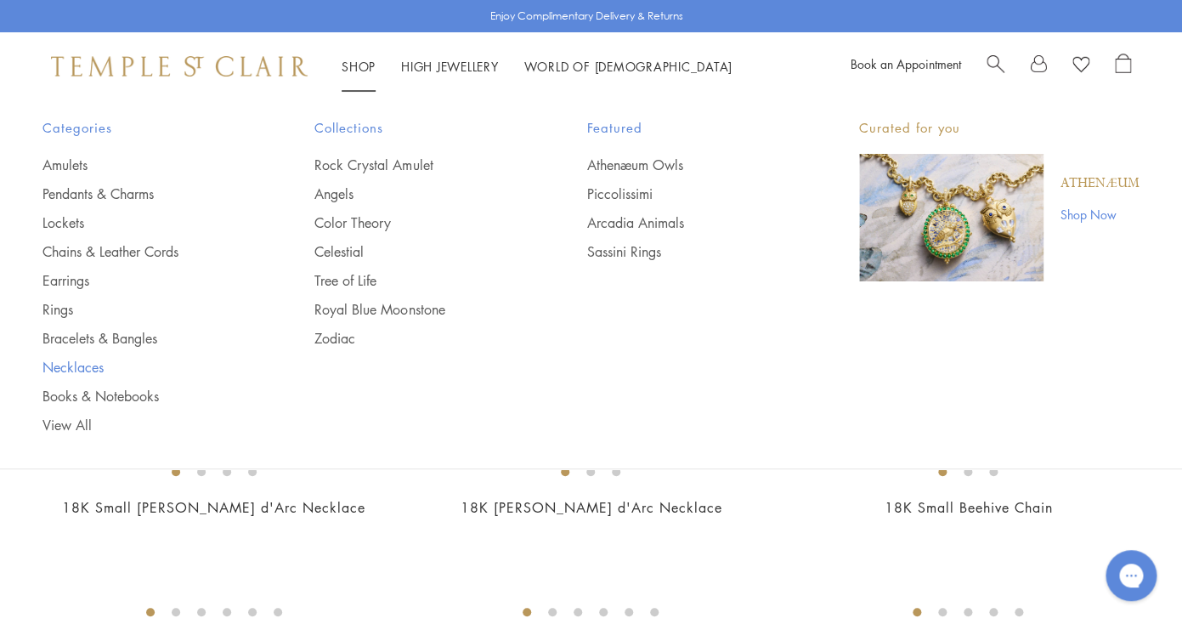
click at [76, 366] on link "Necklaces" at bounding box center [144, 367] width 204 height 19
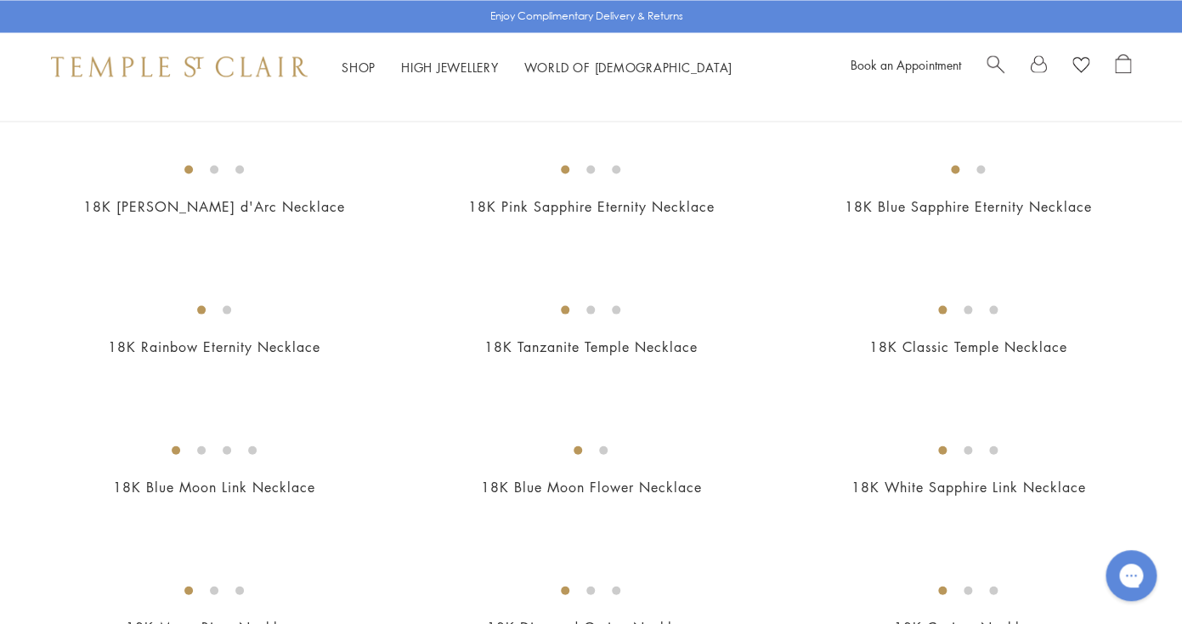
scroll to position [1143, 0]
click at [0, 0] on img at bounding box center [0, 0] width 0 height 0
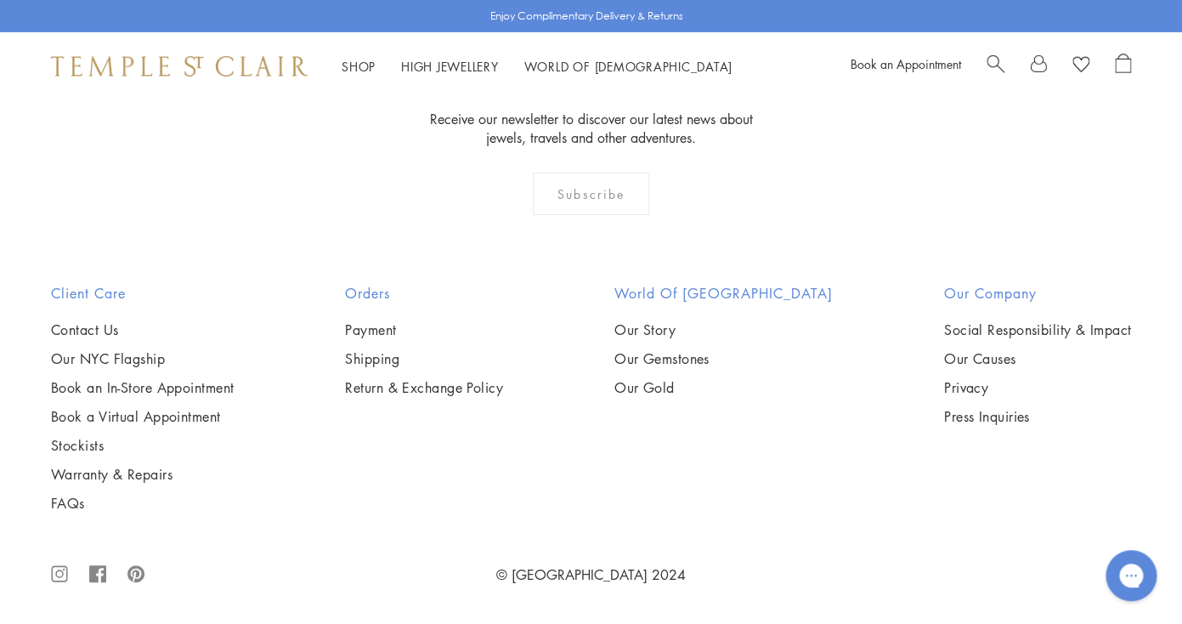
scroll to position [5707, 0]
click at [0, 0] on img at bounding box center [0, 0] width 0 height 0
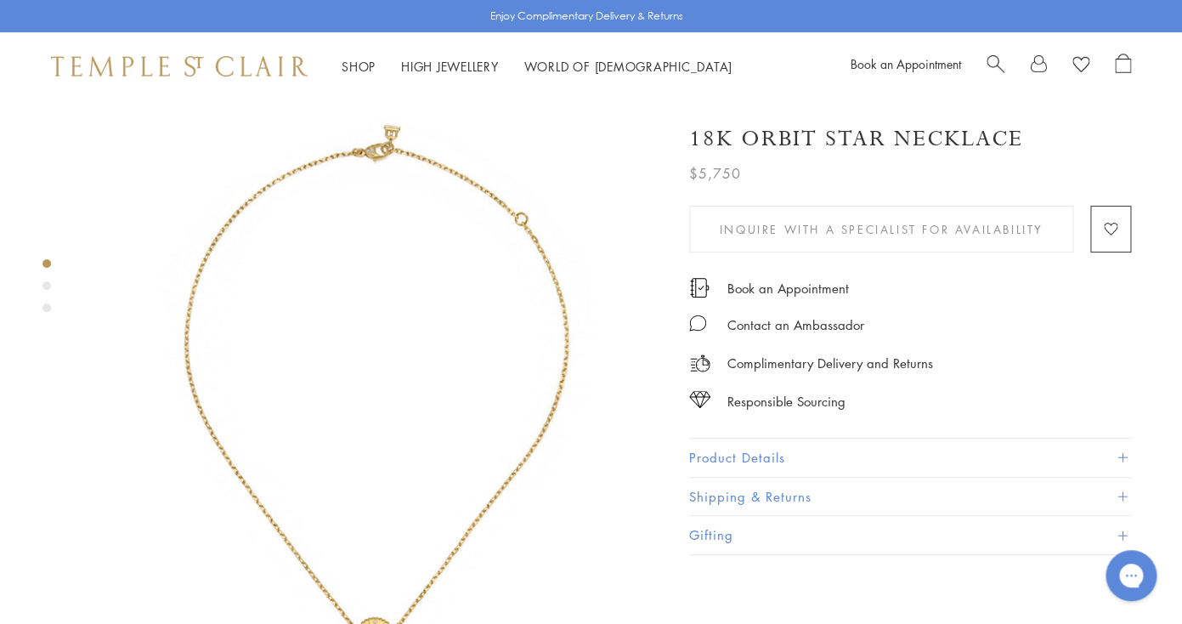
scroll to position [163, 0]
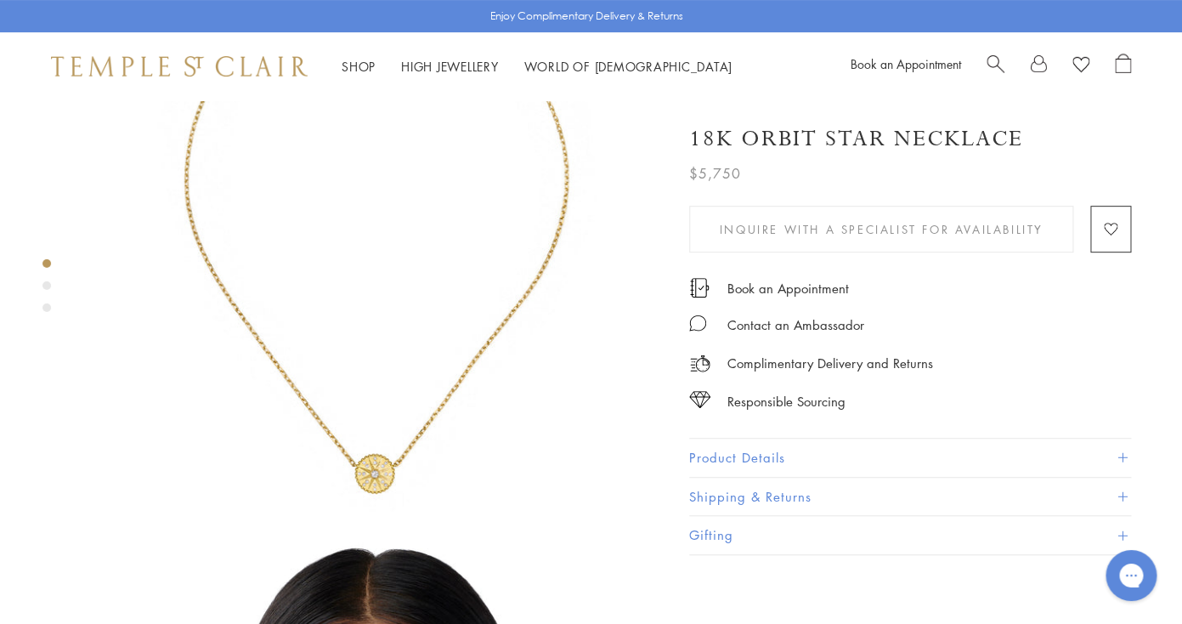
click at [434, 408] on img at bounding box center [374, 226] width 579 height 579
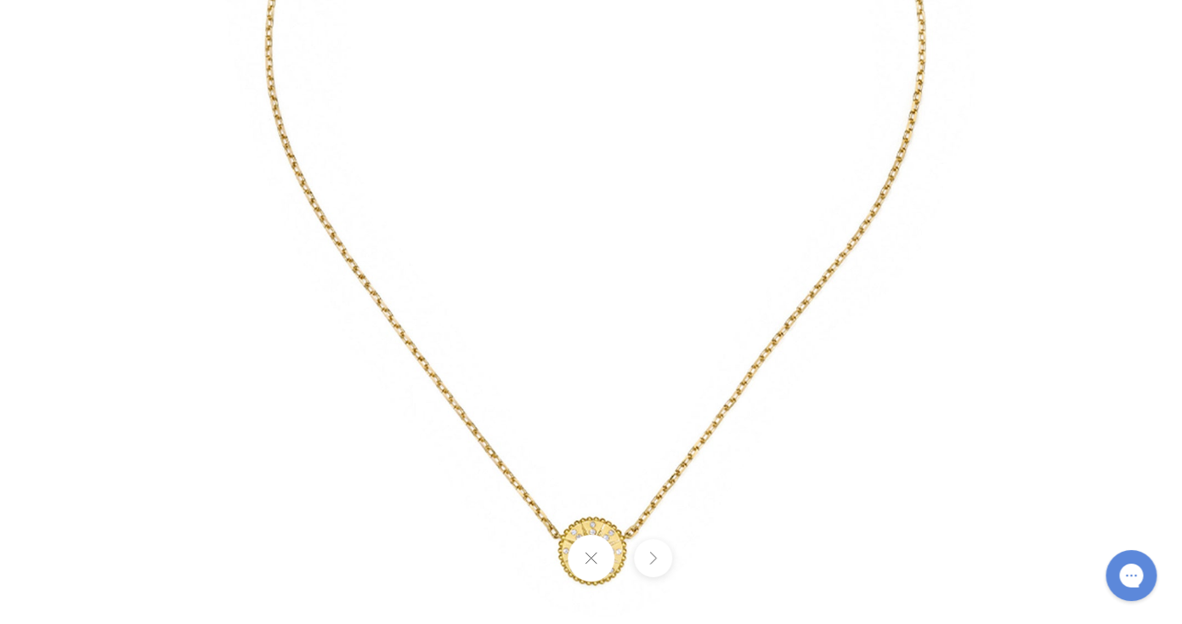
click at [616, 505] on img at bounding box center [591, 127] width 994 height 994
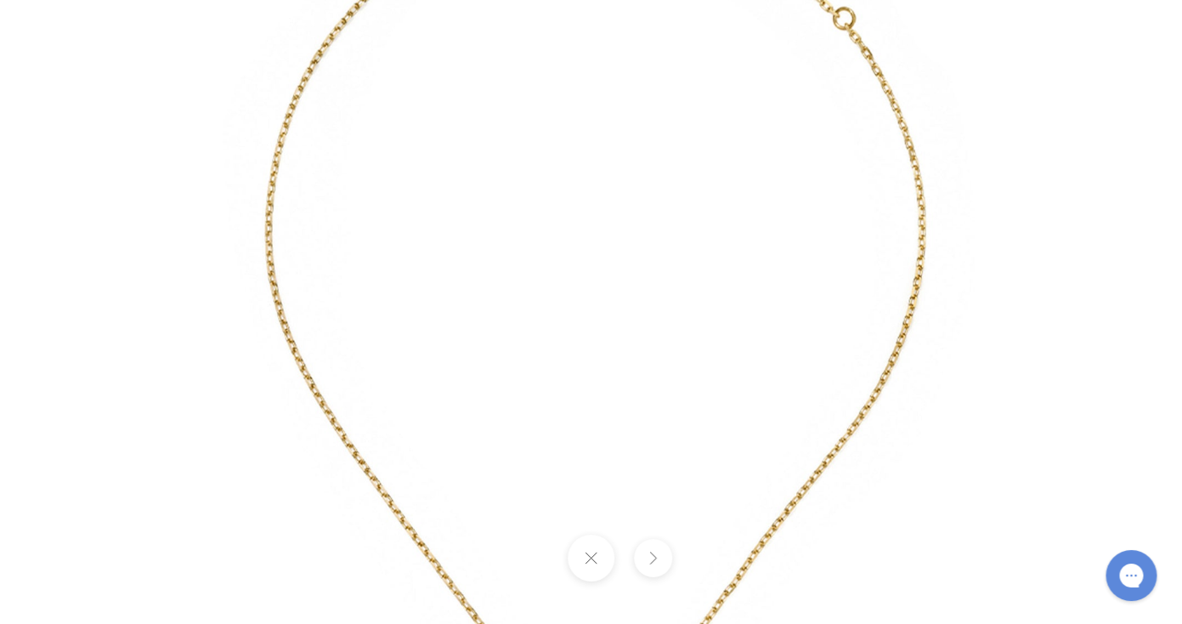
click at [1099, 74] on div at bounding box center [591, 312] width 1182 height 624
click at [1006, 193] on img at bounding box center [591, 312] width 994 height 994
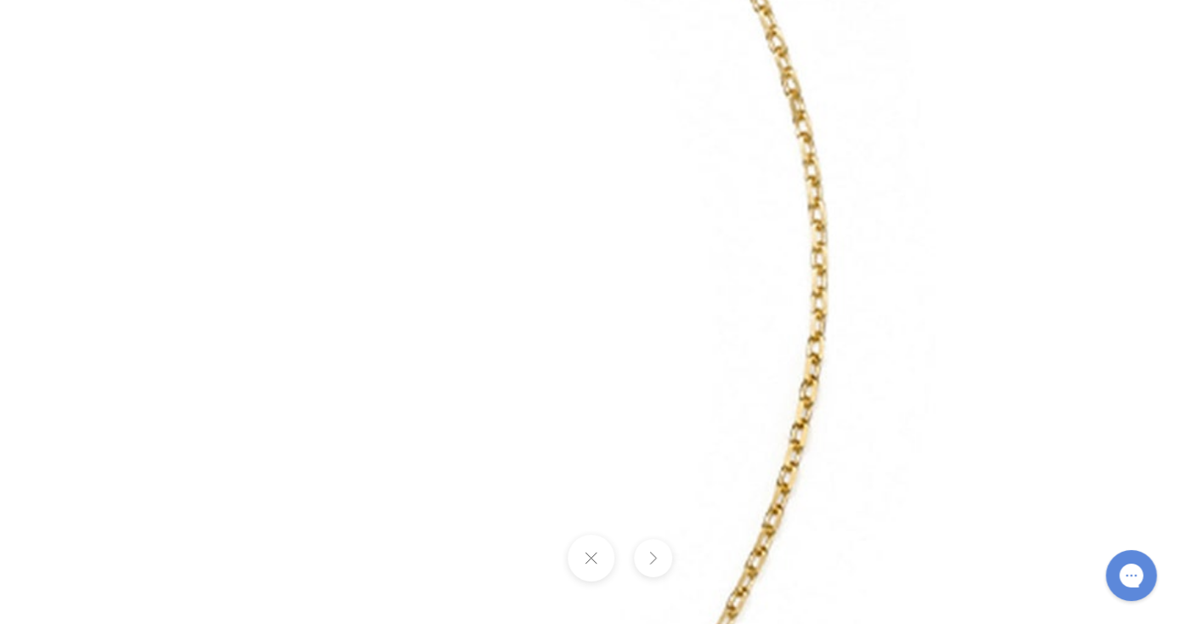
click at [981, 141] on img at bounding box center [86, 456] width 2205 height 2205
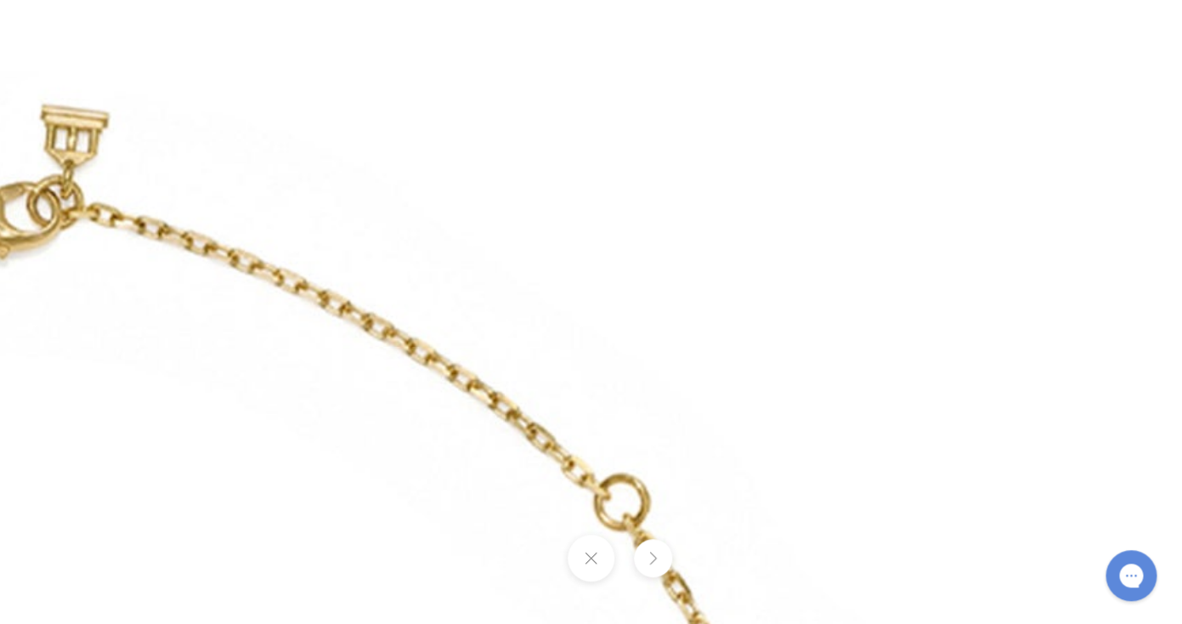
scroll to position [166, 0]
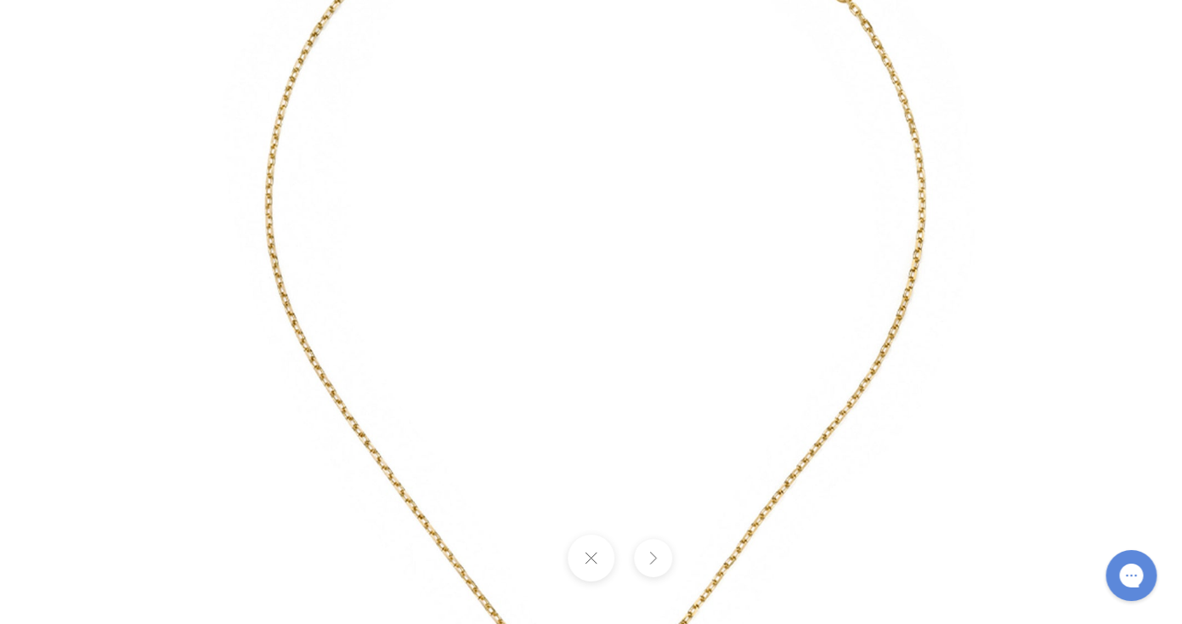
click at [595, 545] on button at bounding box center [590, 557] width 47 height 47
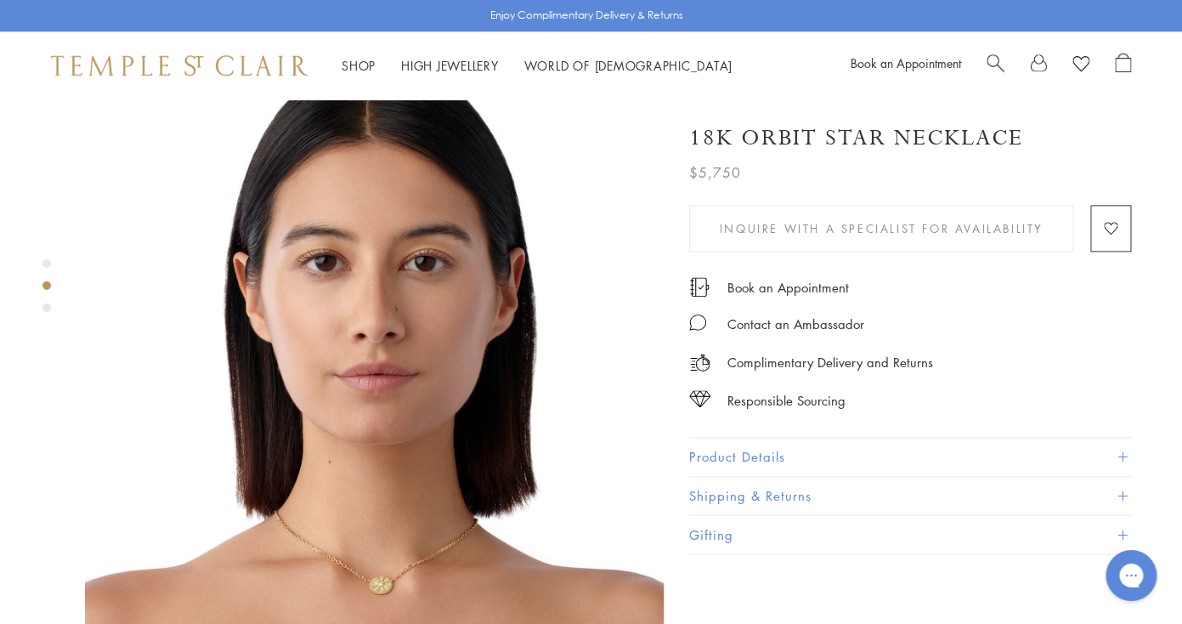
scroll to position [642, 3]
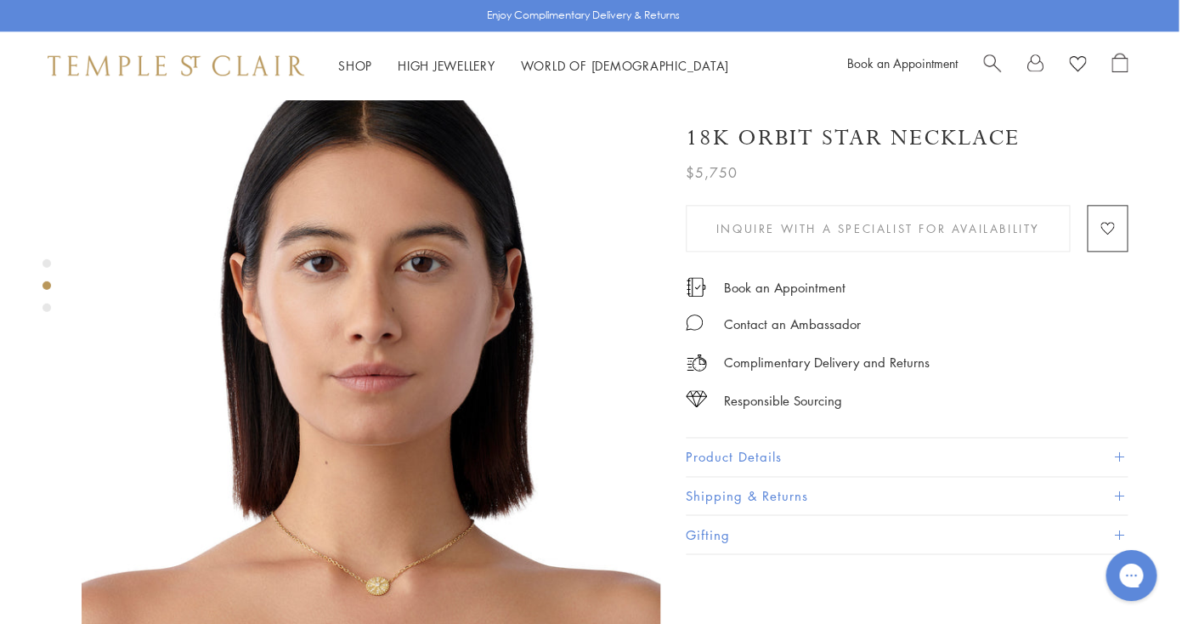
click at [397, 473] on img at bounding box center [371, 351] width 579 height 579
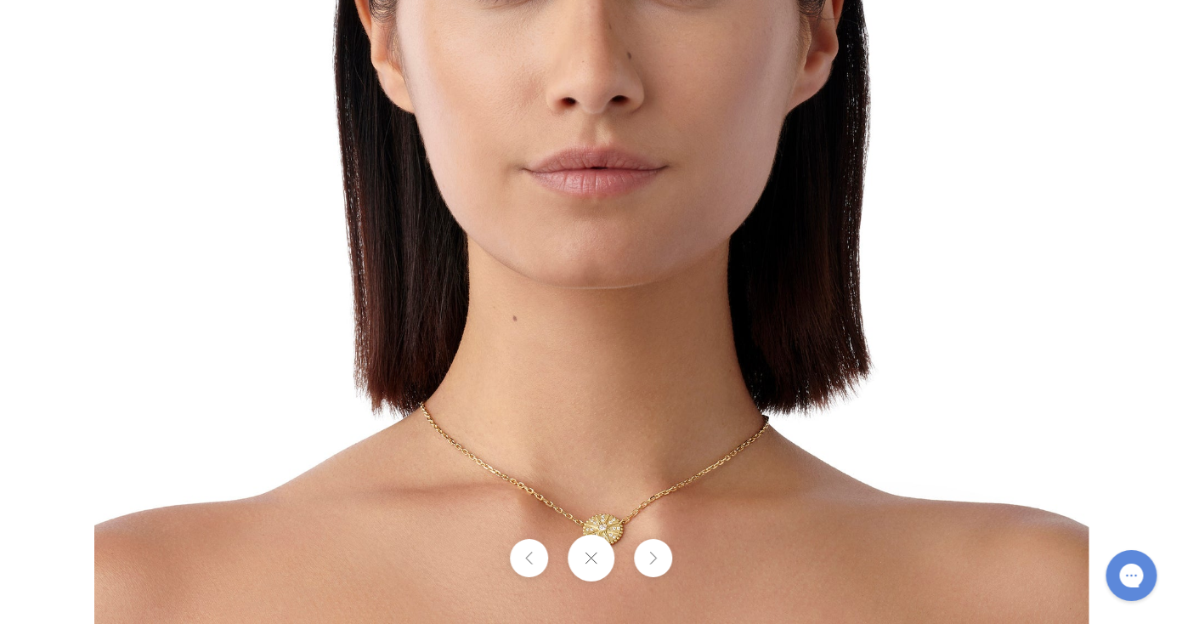
click at [589, 488] on img at bounding box center [591, 127] width 994 height 994
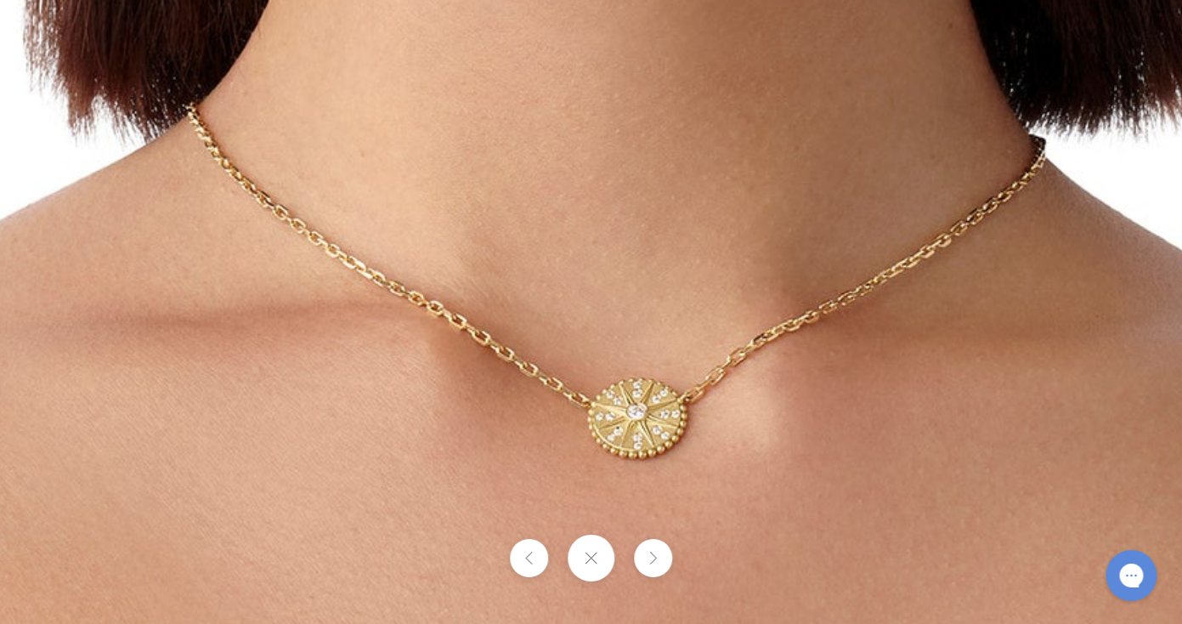
click at [588, 570] on button at bounding box center [590, 557] width 47 height 47
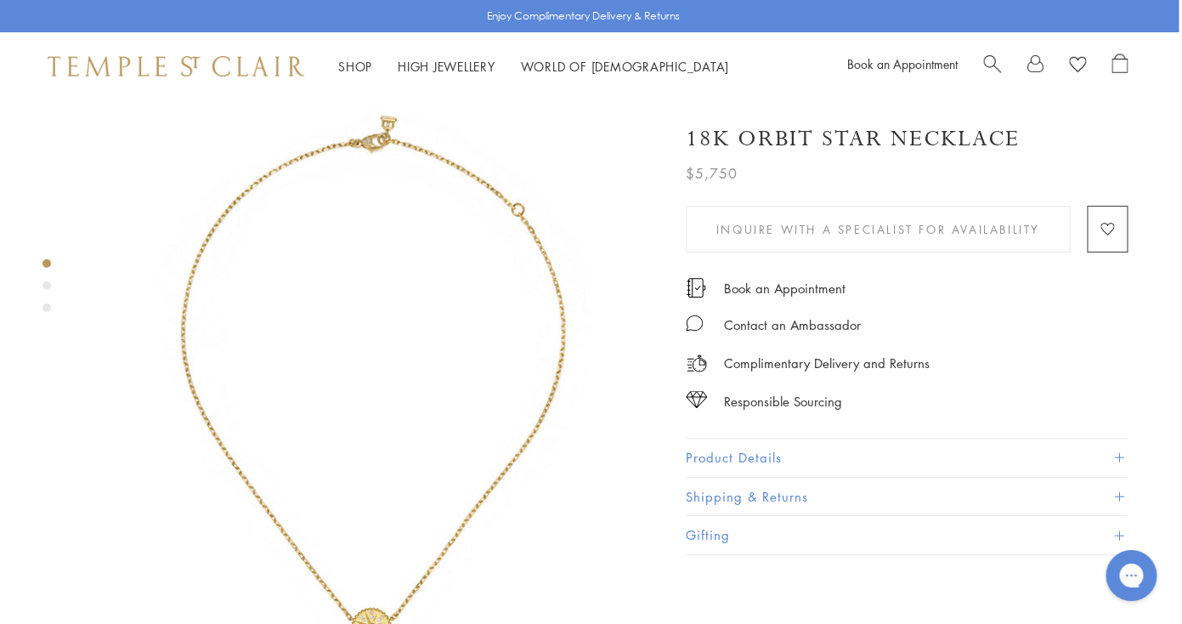
scroll to position [0, 3]
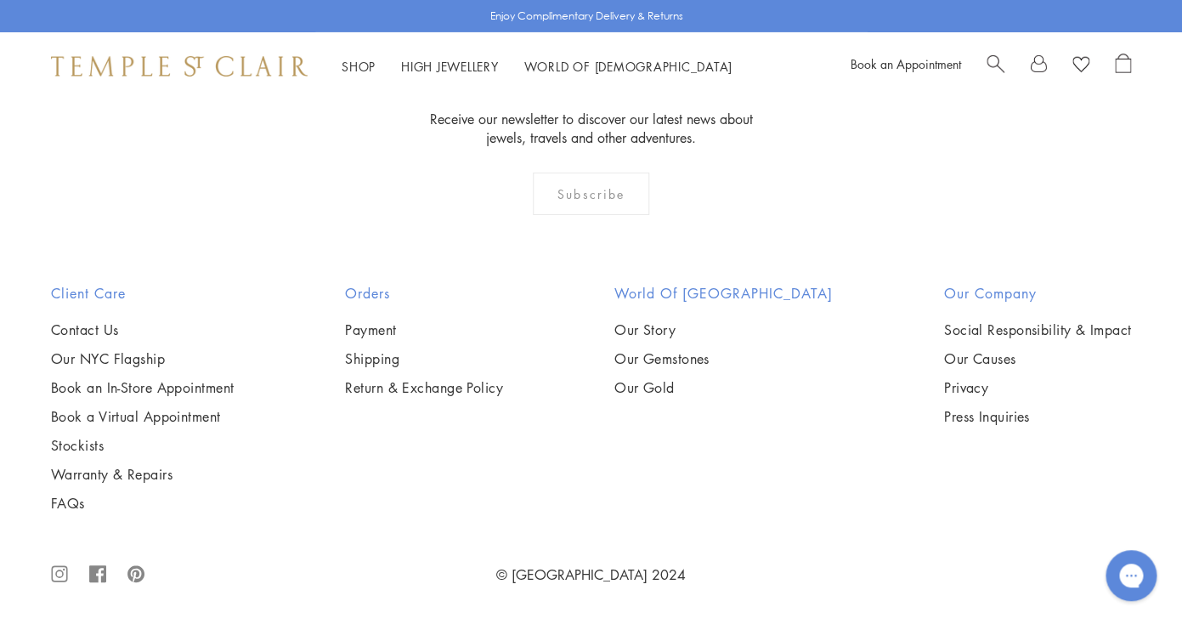
click at [0, 0] on img at bounding box center [0, 0] width 0 height 0
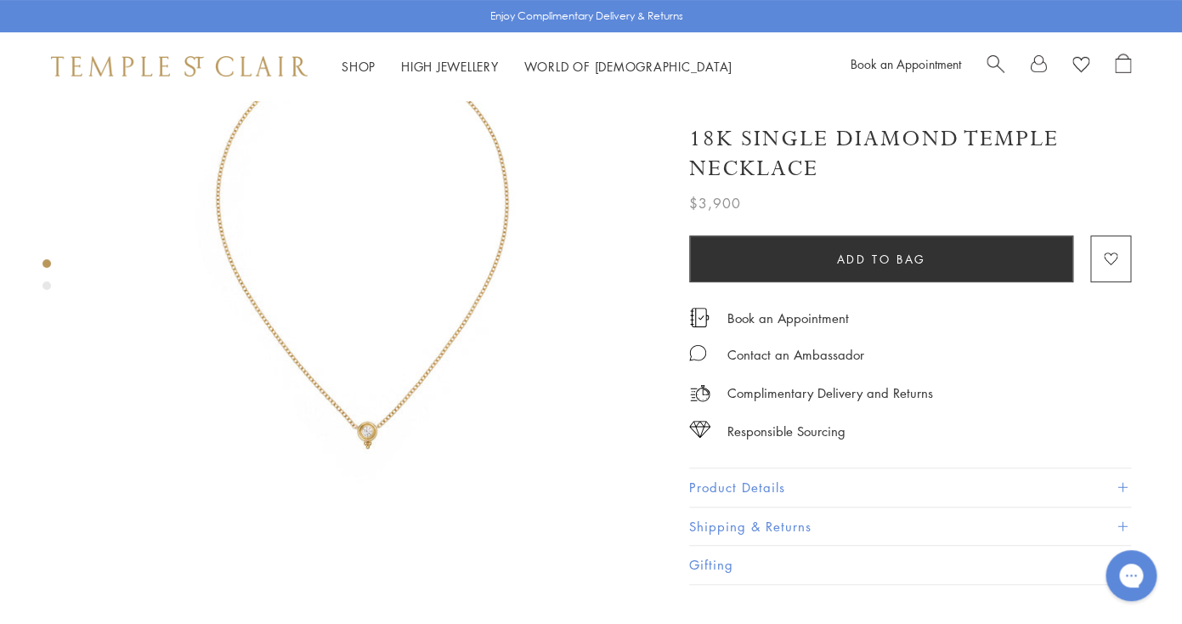
scroll to position [271, 0]
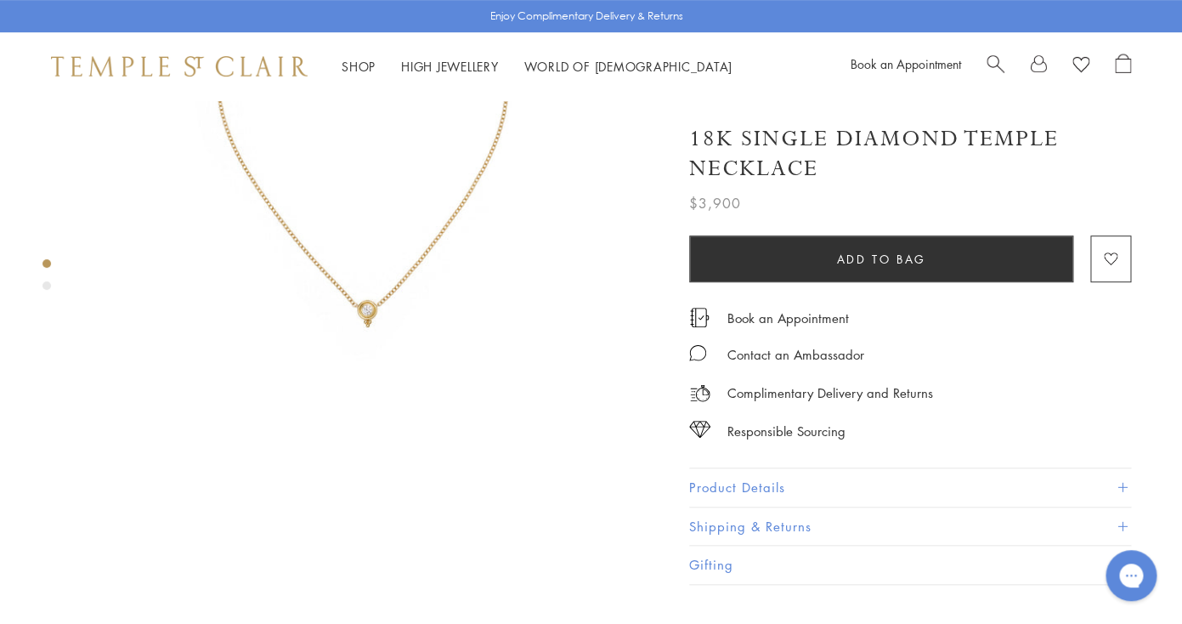
click at [386, 332] on img at bounding box center [374, 118] width 579 height 579
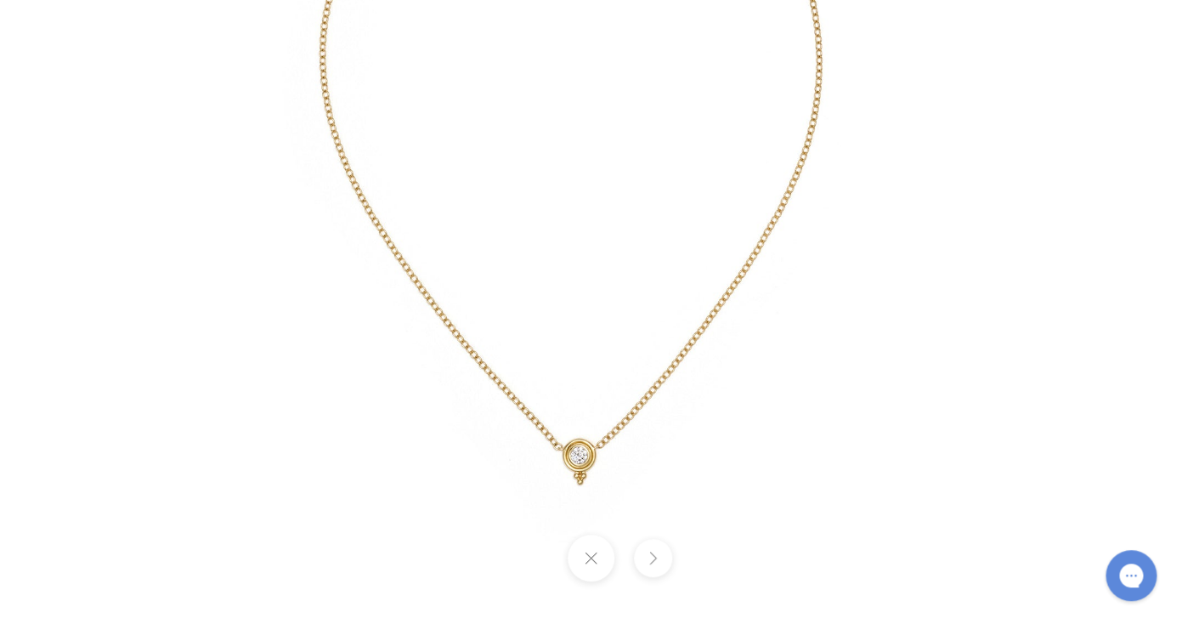
click at [599, 560] on button at bounding box center [590, 557] width 47 height 47
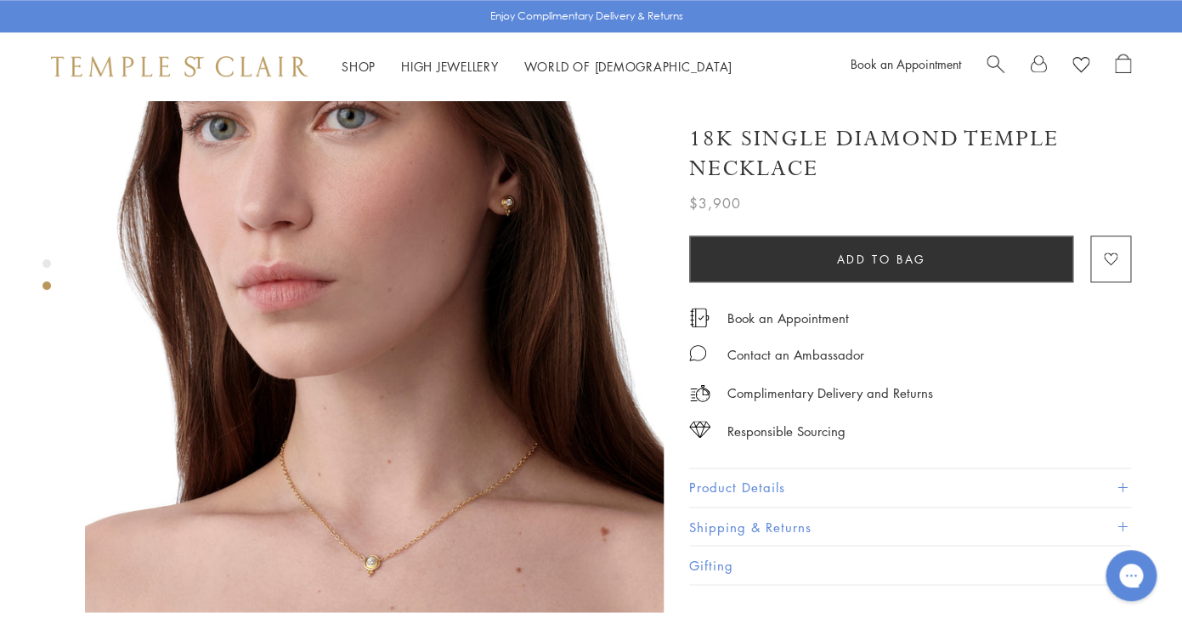
scroll to position [673, 0]
click at [451, 479] on img at bounding box center [374, 320] width 579 height 579
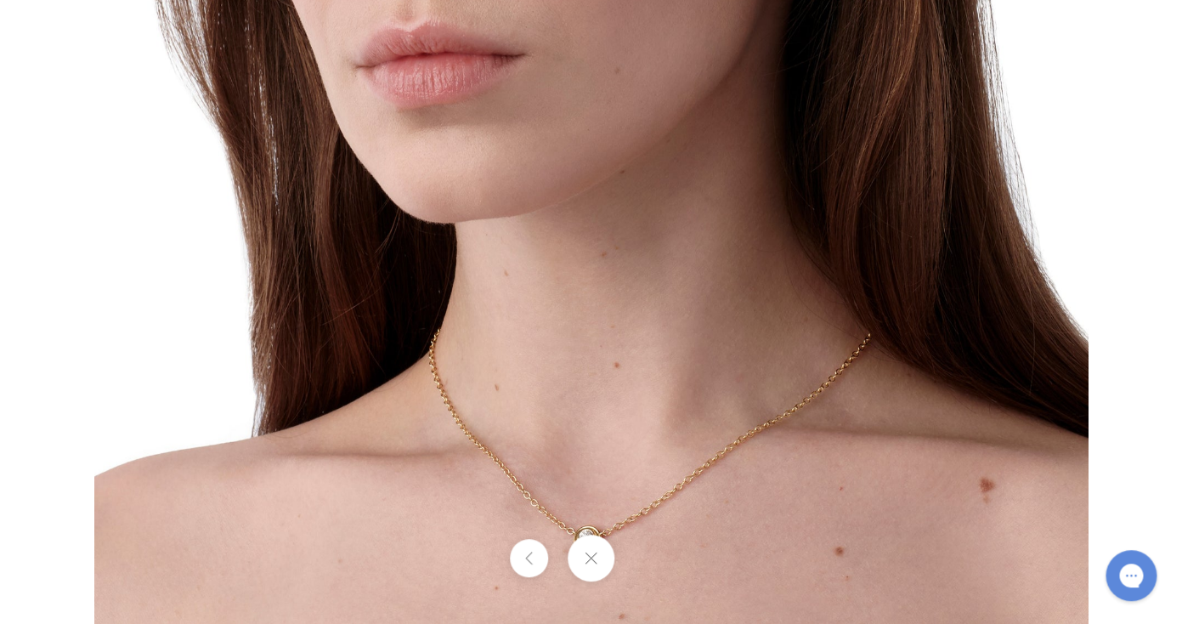
click at [736, 446] on img at bounding box center [590, 126] width 993 height 993
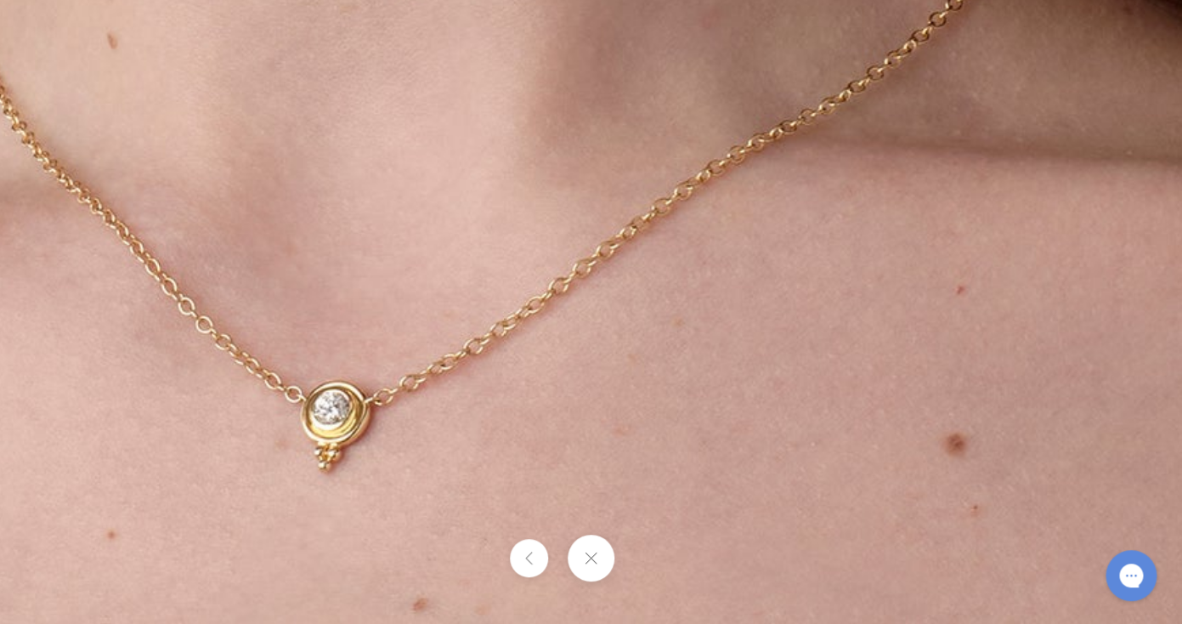
click at [591, 548] on button at bounding box center [590, 557] width 47 height 47
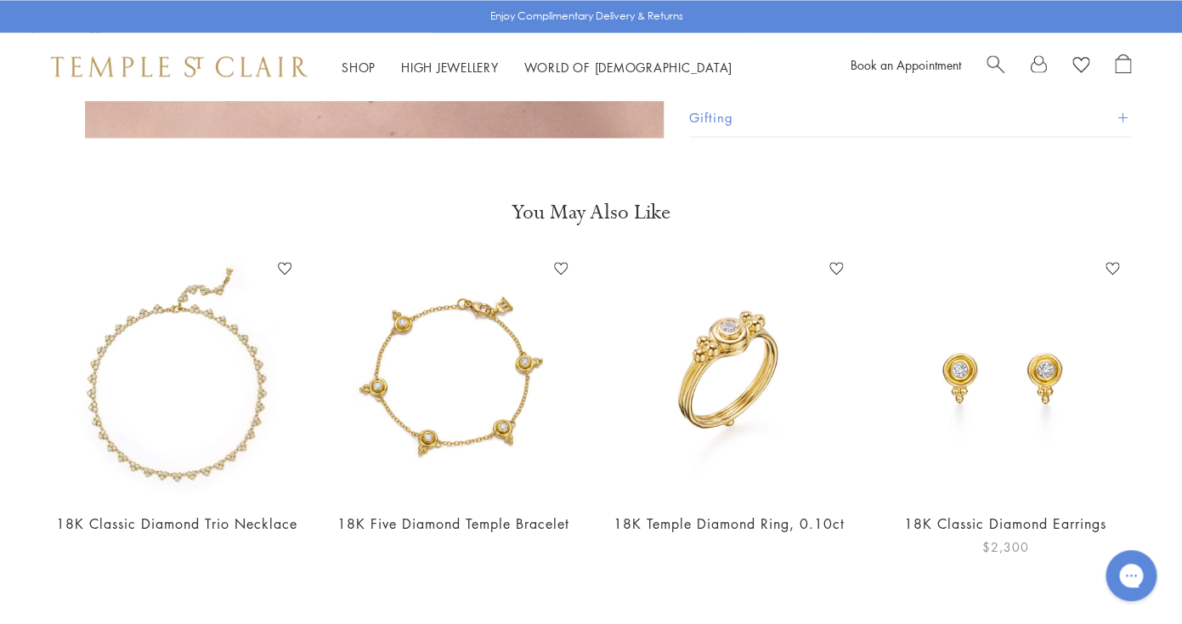
scroll to position [1144, 2]
click at [1003, 373] on img at bounding box center [1003, 377] width 242 height 242
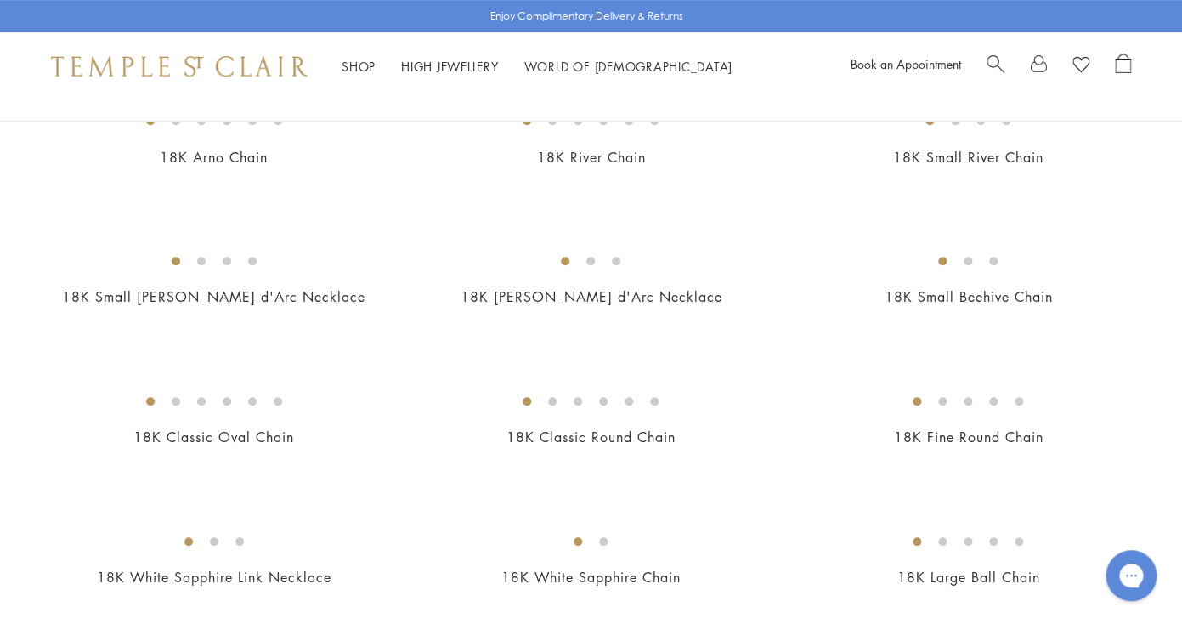
scroll to position [254, 0]
